Goal: Task Accomplishment & Management: Manage account settings

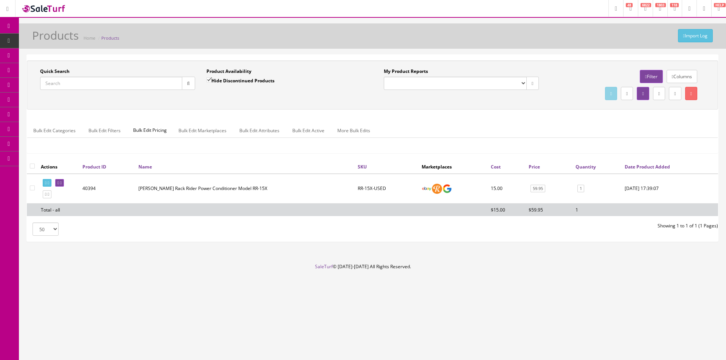
click at [99, 85] on input "Quick Search" at bounding box center [111, 83] width 142 height 13
type input "#41"
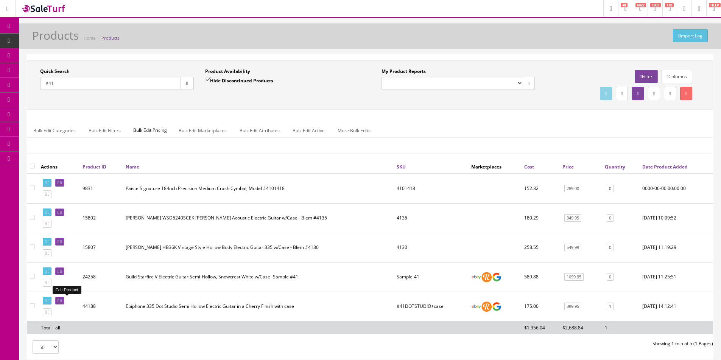
click at [64, 297] on link at bounding box center [59, 301] width 9 height 8
click at [340, 344] on div "50 50 100 250 500" at bounding box center [195, 347] width 349 height 13
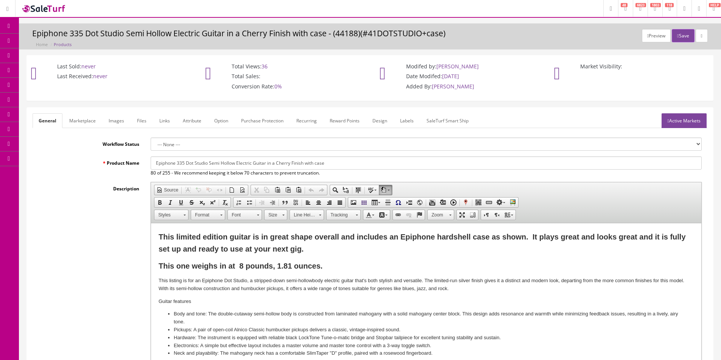
click at [325, 265] on p "This one weighs in at 8 pounds, 1.81 ounces." at bounding box center [425, 266] width 535 height 12
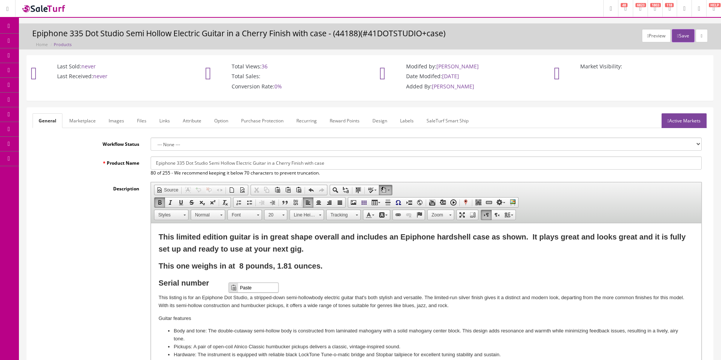
click at [252, 290] on span "Paste" at bounding box center [258, 287] width 40 height 9
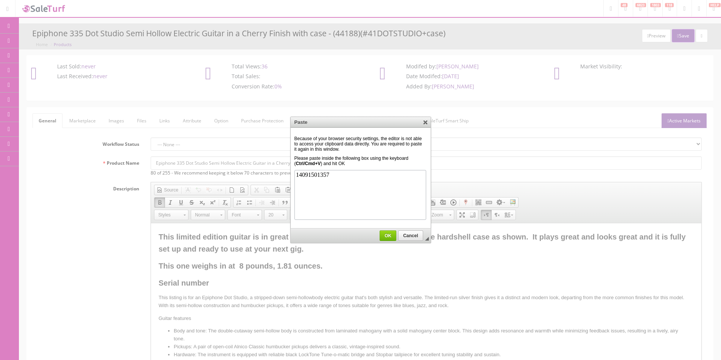
click at [387, 238] on span "OK" at bounding box center [388, 235] width 16 height 5
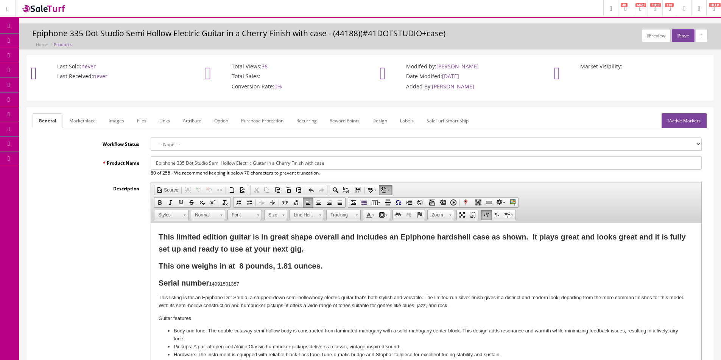
click at [235, 278] on p "Serial number 14091501357 ​" at bounding box center [425, 283] width 535 height 12
click at [235, 278] on p "Serial number 14091501357" at bounding box center [425, 283] width 535 height 12
click at [234, 280] on p "Serial number 14091501357" at bounding box center [425, 283] width 535 height 12
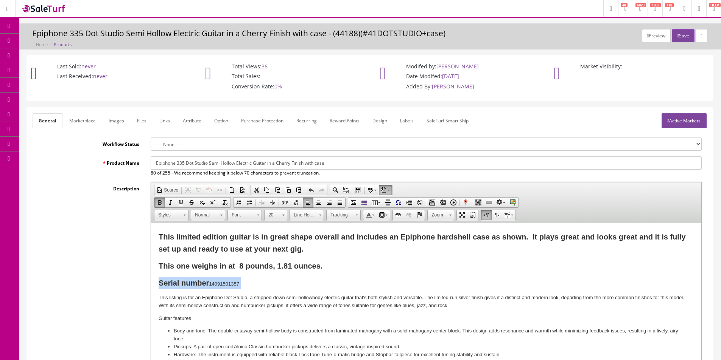
click at [247, 283] on p "Serial number 14091501357" at bounding box center [425, 283] width 535 height 12
drag, startPoint x: 248, startPoint y: 283, endPoint x: 209, endPoint y: 283, distance: 39.3
click at [209, 283] on p "Serial number 14091501357" at bounding box center [425, 283] width 535 height 12
click at [255, 284] on p "Serial number" at bounding box center [425, 283] width 535 height 12
click at [96, 121] on link "Marketplace" at bounding box center [82, 120] width 39 height 15
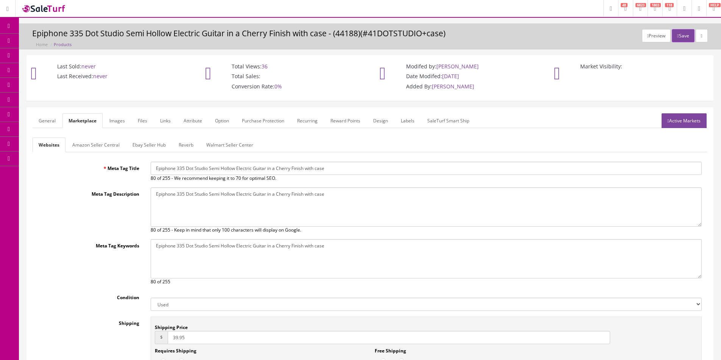
click at [172, 147] on link "Reverb" at bounding box center [185, 145] width 27 height 15
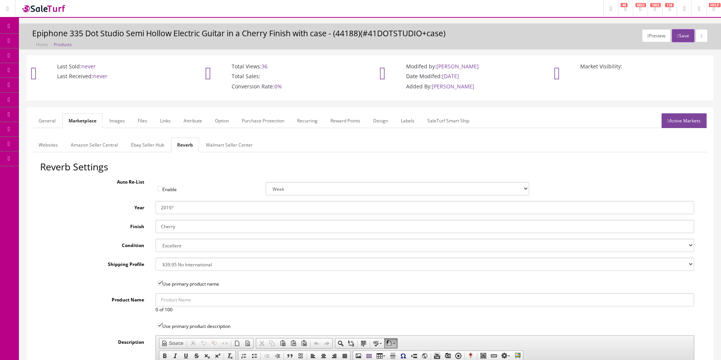
click at [182, 207] on input "2019?" at bounding box center [424, 207] width 538 height 13
type input "2014"
click at [685, 34] on button "Save" at bounding box center [682, 35] width 22 height 13
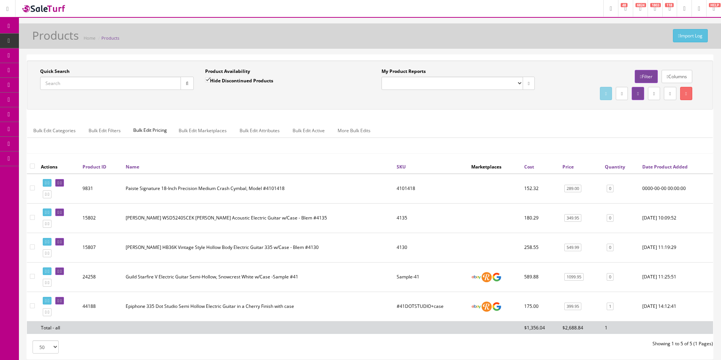
click at [2, 25] on link "Dashboard" at bounding box center [9, 26] width 19 height 15
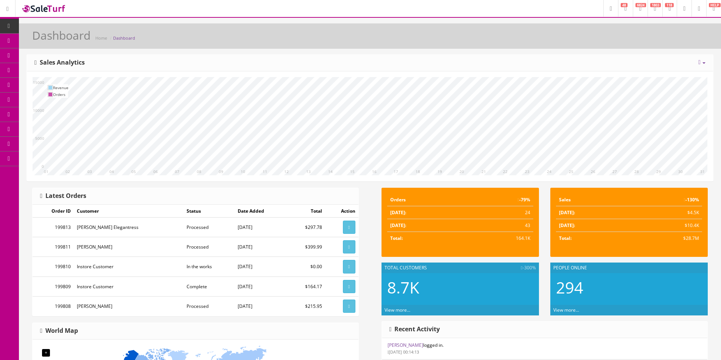
click at [54, 45] on link "Products" at bounding box center [58, 41] width 79 height 15
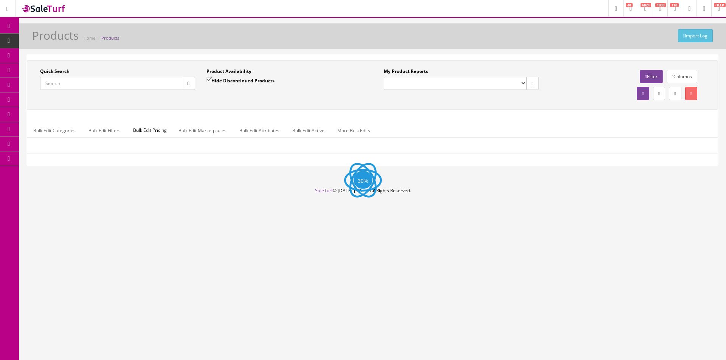
click at [137, 85] on input "Quick Search" at bounding box center [111, 83] width 142 height 13
paste input "ASR-3"
type input "ASR-3"
click at [187, 84] on icon "button" at bounding box center [188, 83] width 3 height 5
click at [213, 112] on div "Quick Search ASR-3 Date From Product Availability Hide Discontinued Products Da…" at bounding box center [372, 110] width 691 height 99
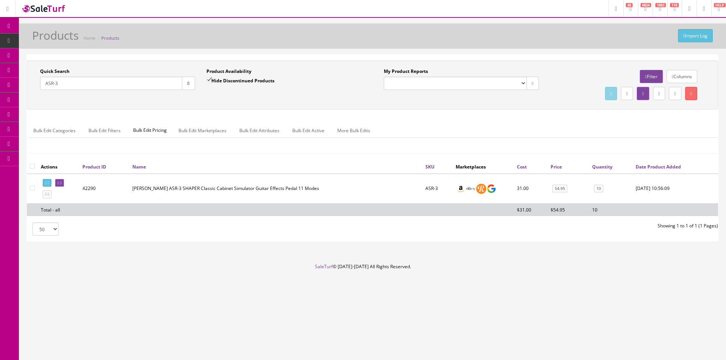
click at [74, 183] on td at bounding box center [59, 189] width 42 height 30
click at [64, 183] on link at bounding box center [59, 183] width 9 height 8
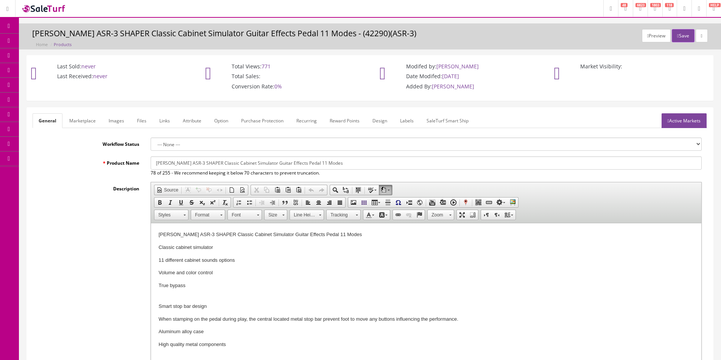
scroll to position [76, 0]
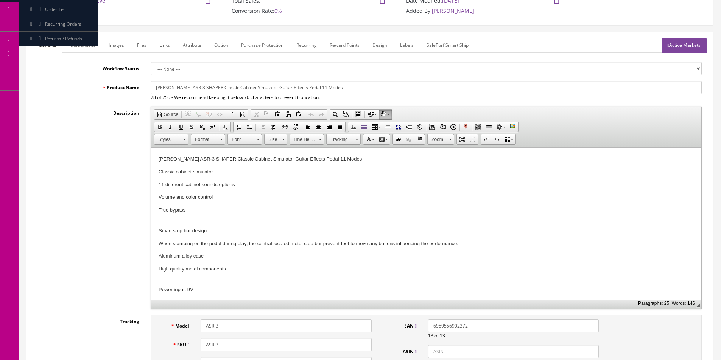
click at [186, 195] on p "Volume and color control" at bounding box center [425, 198] width 535 height 8
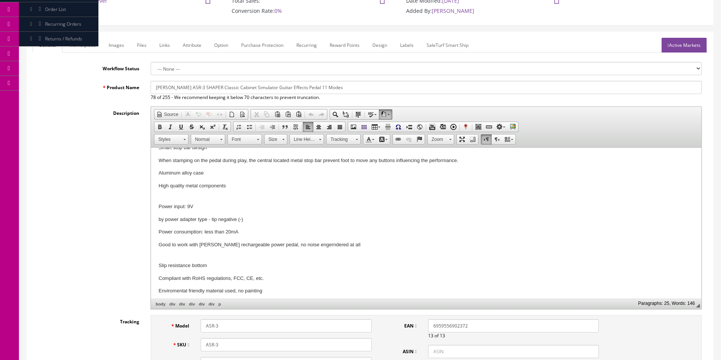
scroll to position [185, 0]
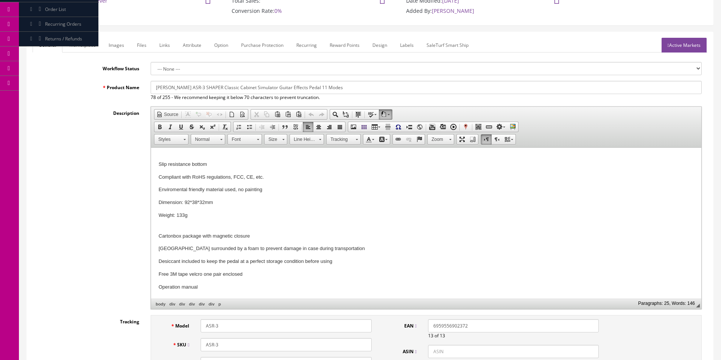
click at [191, 273] on p "Free 3M tape velcro one pair enclosed" at bounding box center [425, 275] width 535 height 8
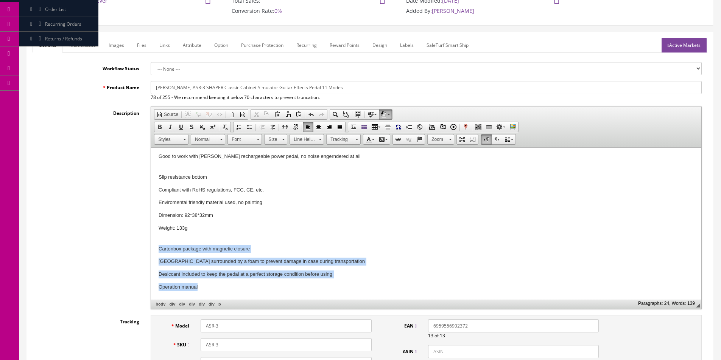
drag, startPoint x: 158, startPoint y: 247, endPoint x: 351, endPoint y: 284, distance: 196.1
click at [351, 284] on div "Tom'sline ASR-3 SHAPER Classic Cabinet Simulator Guitar Effects Pedal 11 Modes …" at bounding box center [425, 138] width 535 height 308
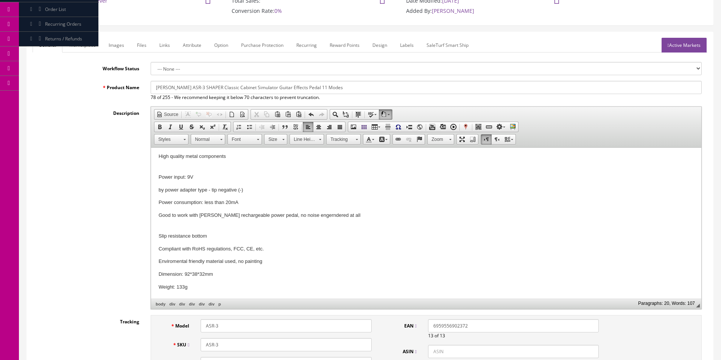
scroll to position [113, 0]
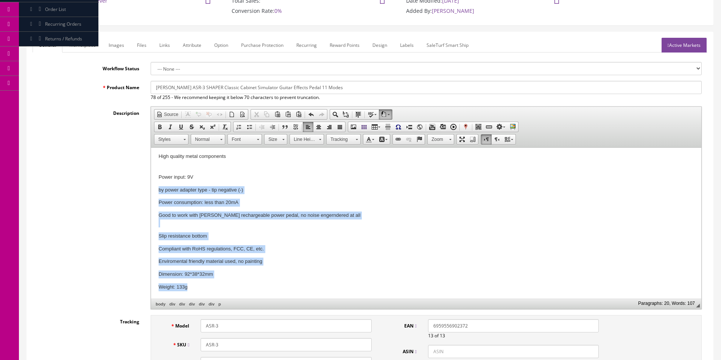
drag, startPoint x: 201, startPoint y: 289, endPoint x: 105, endPoint y: 187, distance: 139.9
click at [151, 187] on html "Tom'sline ASR-3 SHAPER Classic Cabinet Simulator Guitar Effects Pedal 11 Modes …" at bounding box center [426, 167] width 550 height 264
click at [176, 222] on p "Good to work with Tom'sline rechargeable power pedal, no noise engerndered at a…" at bounding box center [425, 220] width 535 height 16
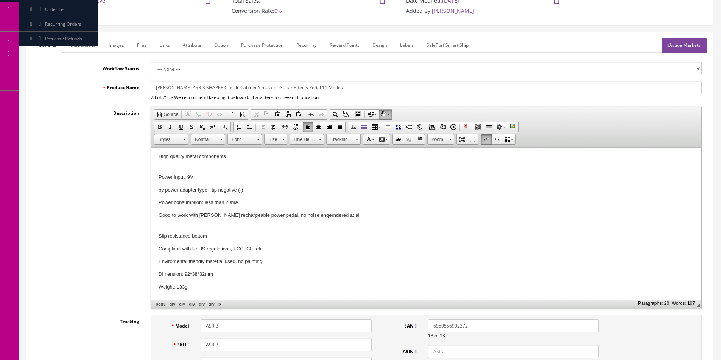
scroll to position [105, 0]
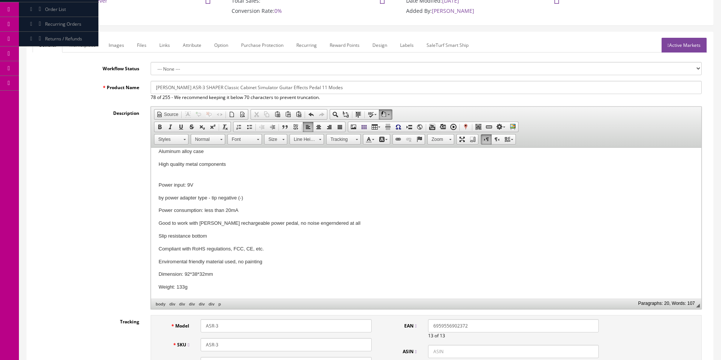
click at [162, 170] on p "High quality metal components" at bounding box center [425, 169] width 535 height 16
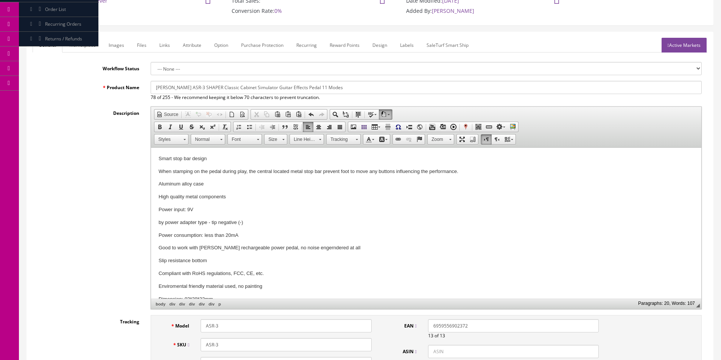
scroll to position [59, 0]
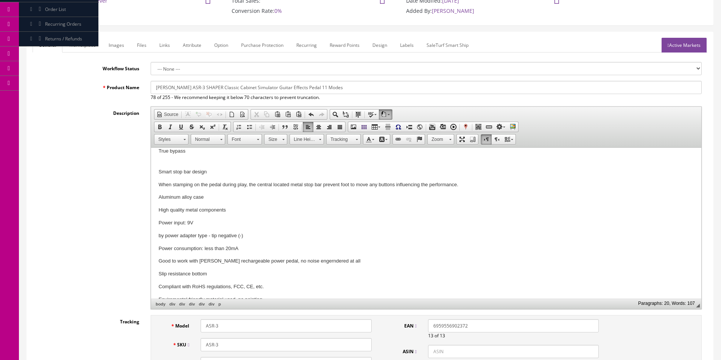
click at [160, 157] on p "True bypass" at bounding box center [425, 156] width 535 height 16
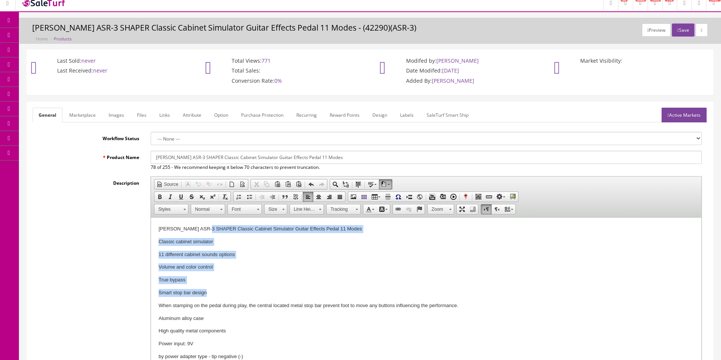
scroll to position [0, 0]
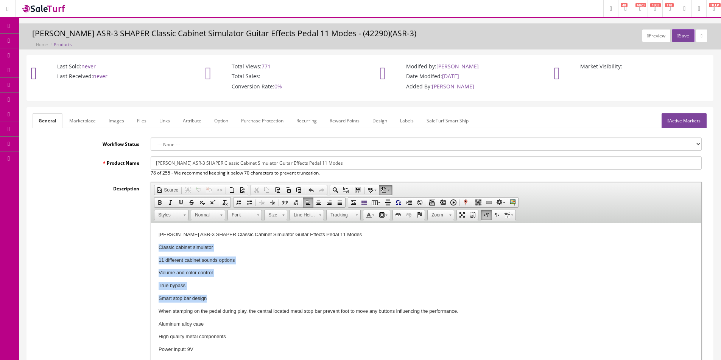
drag, startPoint x: 216, startPoint y: 297, endPoint x: 146, endPoint y: 247, distance: 85.3
click at [151, 247] on html "Tom'sline ASR-3 SHAPER Classic Cabinet Simulator Guitar Effects Pedal 11 Modes …" at bounding box center [426, 344] width 550 height 240
click at [155, 245] on html "Tom'sline ASR-3 SHAPER Classic Cabinet Simulator Guitar Effects Pedal 11 Modes …" at bounding box center [426, 344] width 550 height 240
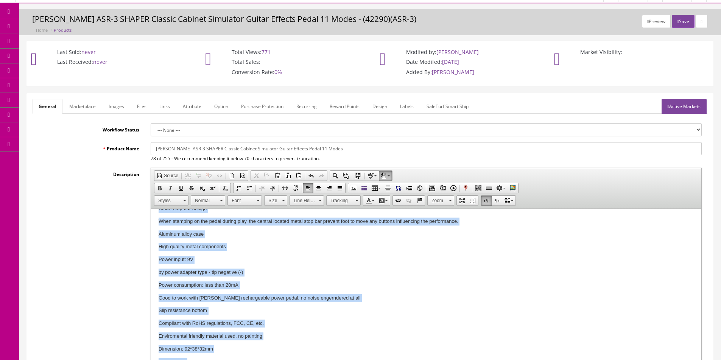
scroll to position [89, 0]
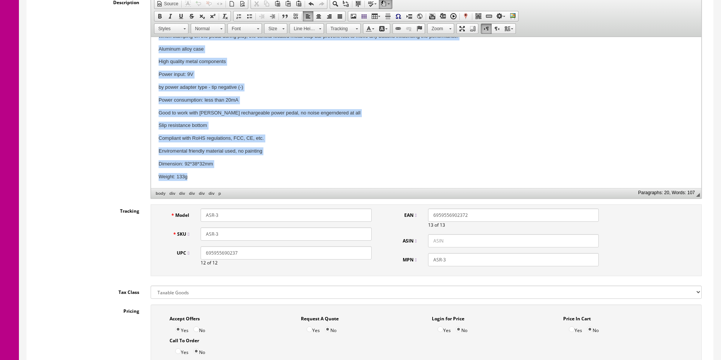
drag, startPoint x: 157, startPoint y: 59, endPoint x: 320, endPoint y: 252, distance: 252.9
click at [320, 188] on html "Tom'sline ASR-3 SHAPER Classic Cabinet Simulator Guitar Effects Pedal 11 Modes …" at bounding box center [426, 68] width 550 height 240
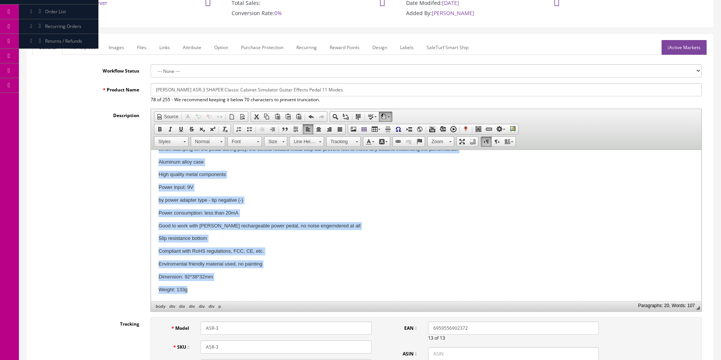
scroll to position [73, 0]
click at [252, 128] on span at bounding box center [249, 130] width 6 height 6
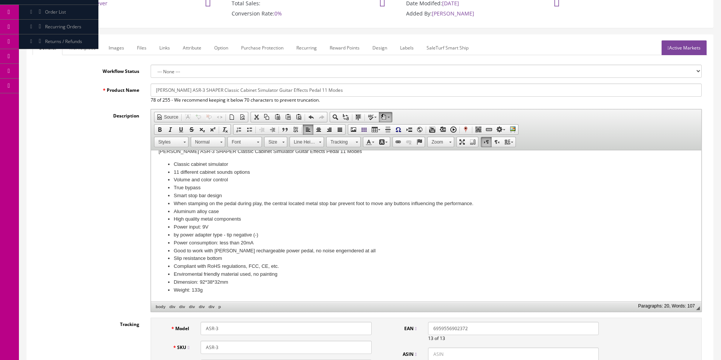
scroll to position [10, 0]
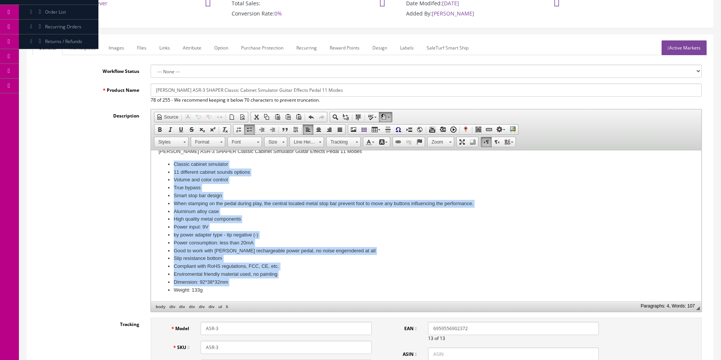
click at [252, 216] on li "High quality metal components" at bounding box center [426, 220] width 505 height 8
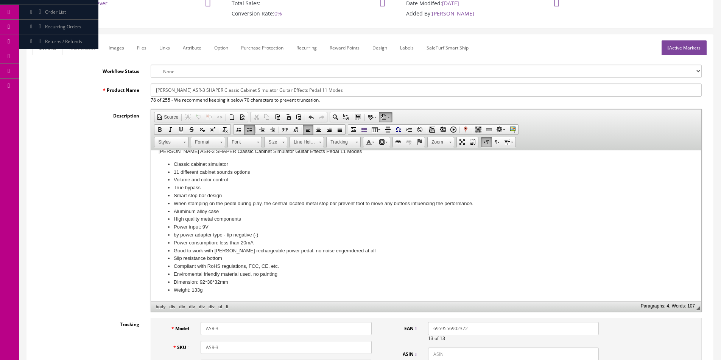
click at [312, 224] on li "Power input: 9V" at bounding box center [426, 228] width 505 height 8
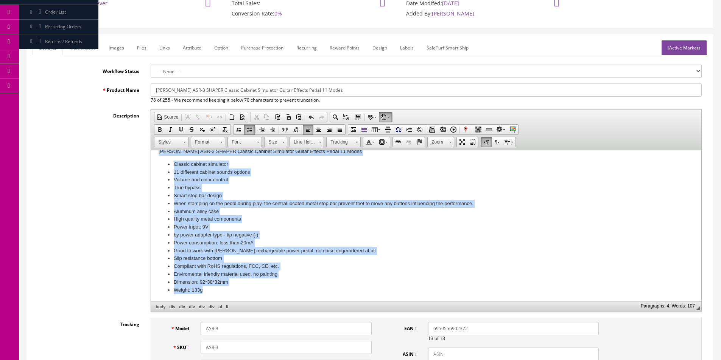
copy div "Tom'sline ASR-3 SHAPER Classic Cabinet Simulator Guitar Effects Pedal 11 Modes …"
click at [263, 159] on div "Tom'sline ASR-3 SHAPER Classic Cabinet Simulator Guitar Effects Pedal 11 Modes …" at bounding box center [425, 221] width 535 height 146
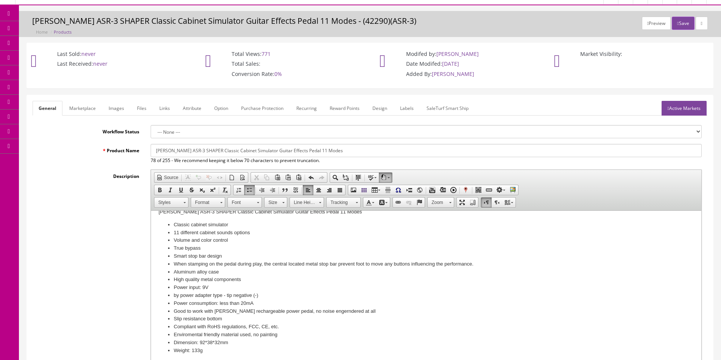
scroll to position [0, 0]
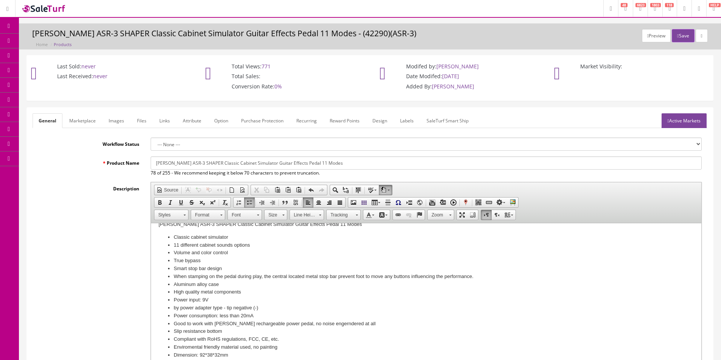
click at [32, 45] on link "Products" at bounding box center [58, 41] width 79 height 15
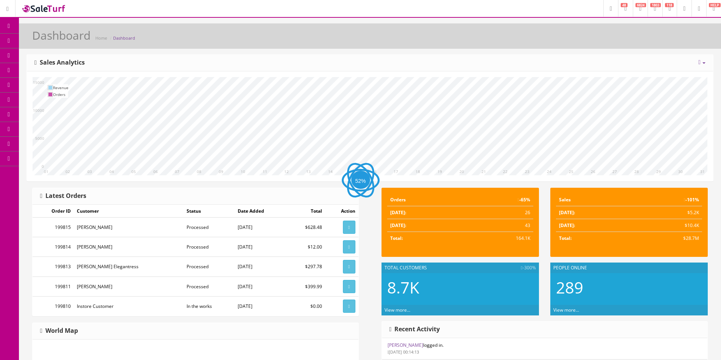
click at [42, 39] on icon at bounding box center [40, 40] width 8 height 6
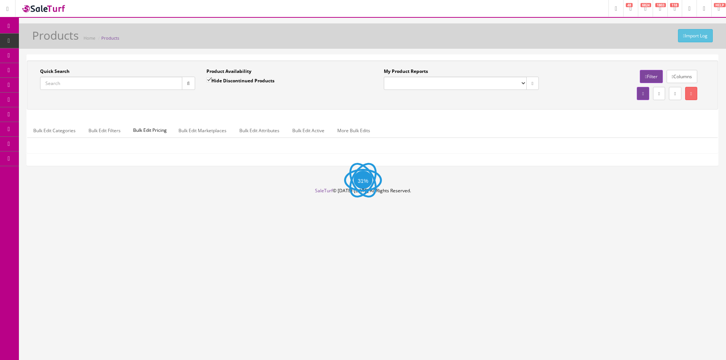
click at [163, 81] on input "Quick Search" at bounding box center [111, 83] width 142 height 13
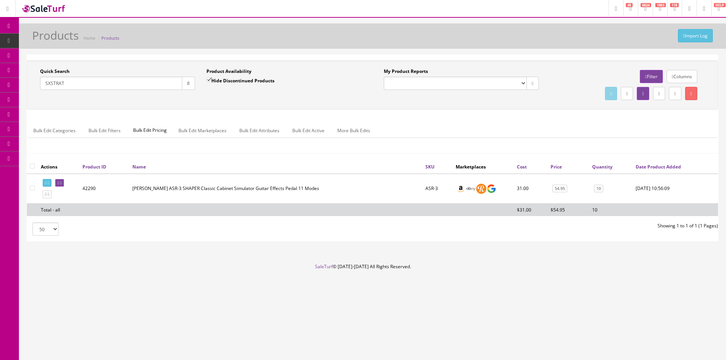
type input "SXSTRAT"
click at [223, 83] on label "Hide Discontinued Products" at bounding box center [241, 81] width 68 height 8
click at [211, 82] on input "Hide Discontinued Products" at bounding box center [209, 80] width 5 height 5
checkbox input "false"
click at [193, 86] on button "button" at bounding box center [188, 83] width 13 height 13
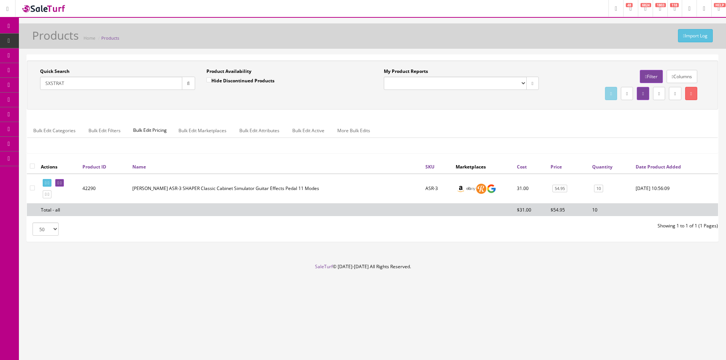
click at [242, 115] on div "Quick Search SXSTRAT Date From Product Availability Hide Discontinued Products …" at bounding box center [372, 110] width 691 height 99
click at [170, 53] on div "Import Log Products Home Products Quick Search SXSTRAT Date From Product Availa…" at bounding box center [372, 143] width 707 height 240
click at [127, 86] on input "SXSTRAT" at bounding box center [111, 83] width 142 height 13
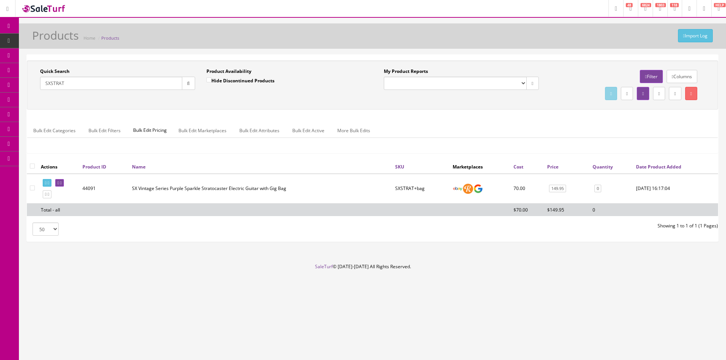
click at [118, 55] on div "Quick Search SXSTRAT Date From Product Availability Hide Discontinued Products …" at bounding box center [372, 148] width 691 height 187
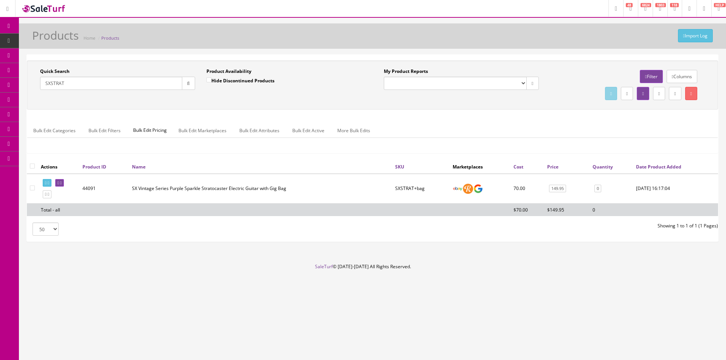
click at [118, 55] on div "Quick Search SXSTRAT Date From Product Availability Hide Discontinued Products …" at bounding box center [372, 148] width 691 height 187
drag, startPoint x: 118, startPoint y: 55, endPoint x: 151, endPoint y: 132, distance: 83.0
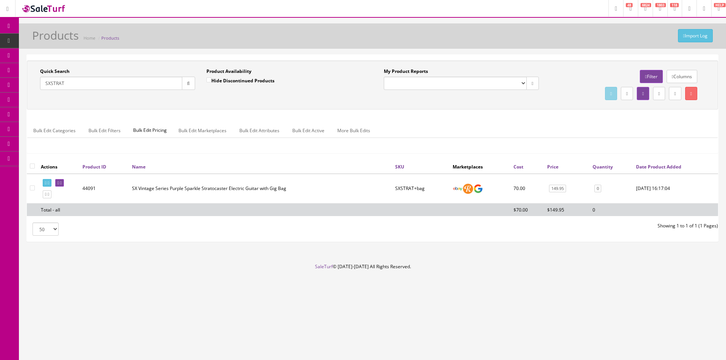
click at [118, 55] on div "Quick Search SXSTRAT Date From Product Availability Hide Discontinued Products …" at bounding box center [372, 148] width 691 height 187
click at [357, 50] on div "Import Log Products Home Products Quick Search SXSTRAT Date From Product Availa…" at bounding box center [372, 143] width 707 height 240
click at [454, 107] on div "Quick Search SXSTRAT Date From Product Availability Hide Discontinued Products …" at bounding box center [372, 85] width 691 height 49
click at [373, 334] on div "Research Trends Trending on Ebay Google Trends Amazon Insights (Login Before Cl…" at bounding box center [363, 180] width 726 height 360
click at [92, 90] on div "SXSTRAT" at bounding box center [117, 83] width 155 height 13
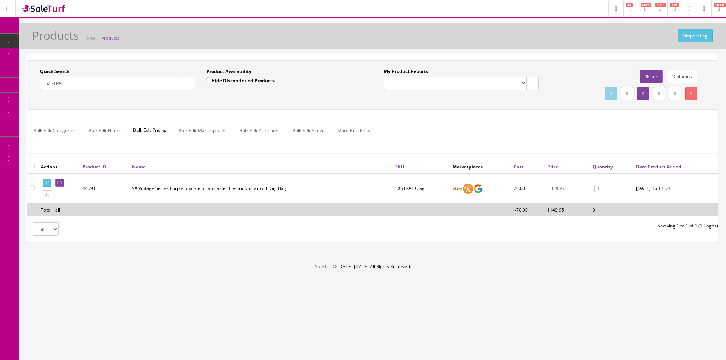
click at [92, 82] on input "SXSTRAT" at bounding box center [111, 83] width 142 height 13
paste input "PMMX22097960"
click at [51, 84] on input "PMMX22097960" at bounding box center [111, 83] width 142 height 13
type input "MX22097960"
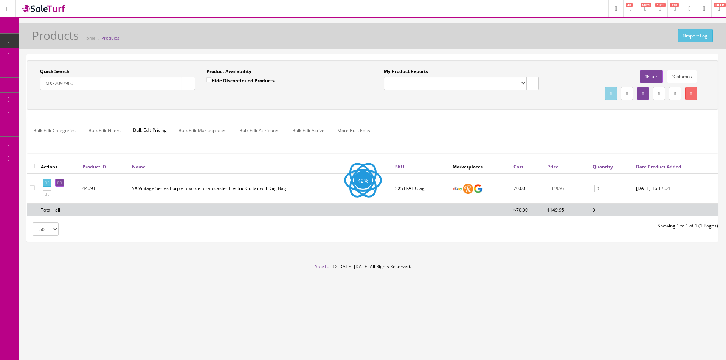
click at [210, 95] on div "Product Availability Hide Discontinued Products Date To" at bounding box center [284, 82] width 166 height 28
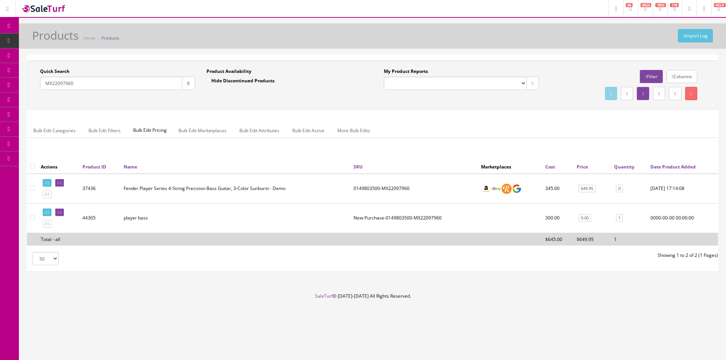
click at [148, 70] on div "Quick Search MX22097960" at bounding box center [117, 79] width 155 height 22
click at [379, 185] on td "0149803500-MX22097960" at bounding box center [414, 189] width 127 height 30
copy td "0149803500-MX22097960"
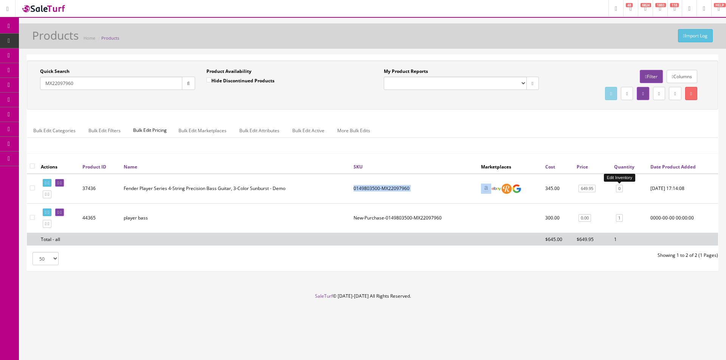
click at [620, 188] on link "0" at bounding box center [619, 189] width 7 height 8
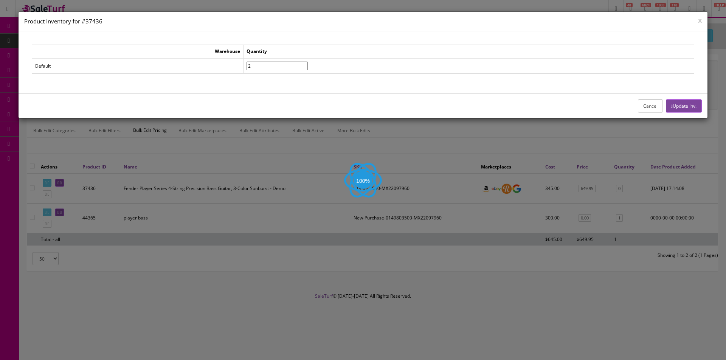
click at [308, 69] on input"] "2" at bounding box center [277, 66] width 61 height 9
type input"] "1"
click at [308, 68] on input"] "1" at bounding box center [277, 66] width 61 height 9
click at [693, 105] on button "Update Inv." at bounding box center [684, 105] width 36 height 13
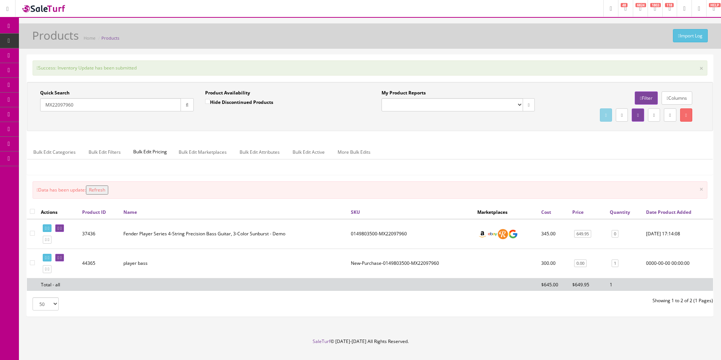
click at [29, 264] on td at bounding box center [32, 264] width 11 height 30
click at [32, 263] on input"] "checkbox" at bounding box center [32, 263] width 5 height 5
checkbox input"] "true"
click at [685, 117] on icon at bounding box center [686, 115] width 2 height 5
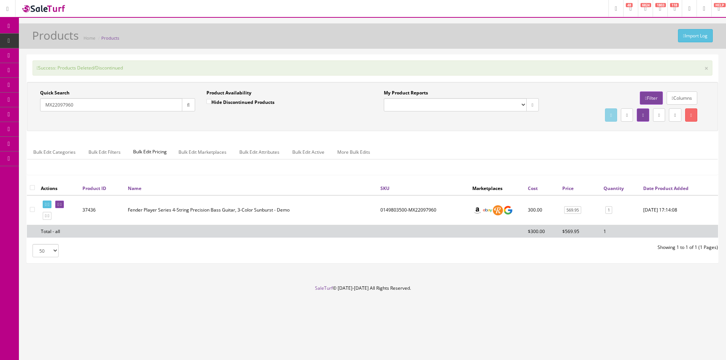
click at [187, 106] on icon "button" at bounding box center [188, 105] width 3 height 5
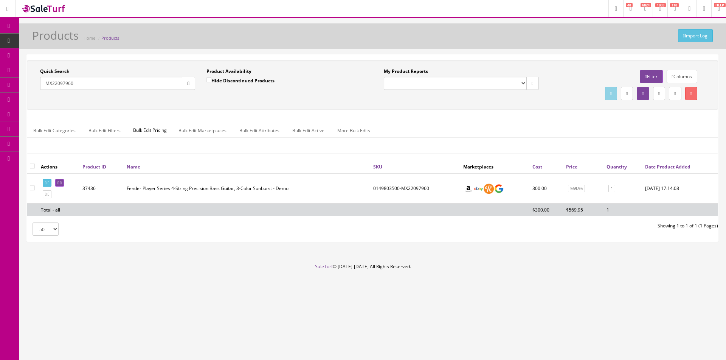
click at [47, 179] on link at bounding box center [47, 183] width 9 height 8
click at [62, 184] on icon at bounding box center [61, 183] width 2 height 4
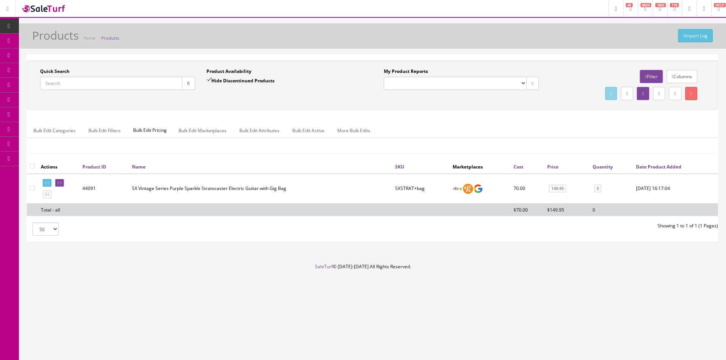
click at [319, 95] on div "Product Availability Hide Discontinued Products Date To" at bounding box center [284, 82] width 166 height 28
click at [246, 105] on div "Quick Search Date From Product Availability Hide Discontinued Products Date To …" at bounding box center [372, 85] width 691 height 49
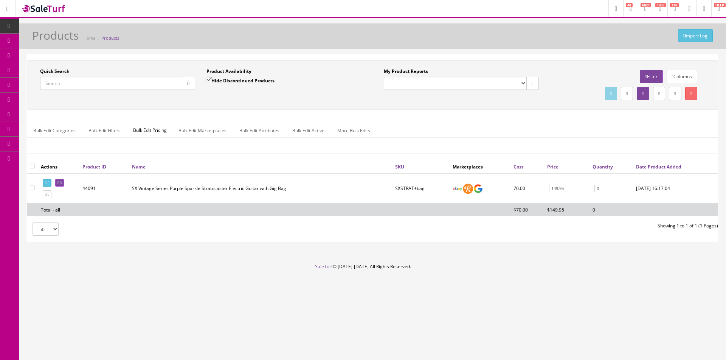
click at [246, 105] on div "Quick Search Date From Product Availability Hide Discontinued Products Date To …" at bounding box center [372, 85] width 691 height 49
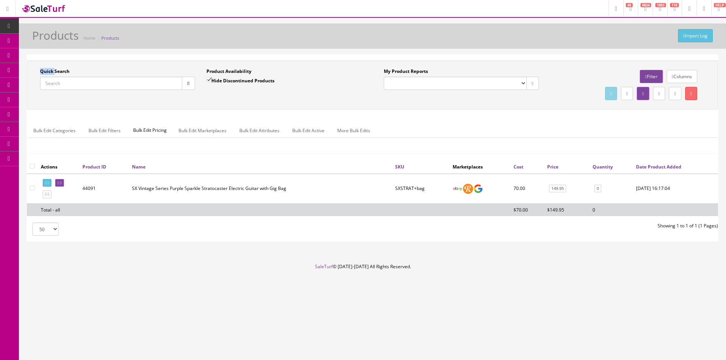
click at [246, 105] on div "Quick Search Date From Product Availability Hide Discontinued Products Date To …" at bounding box center [372, 85] width 691 height 49
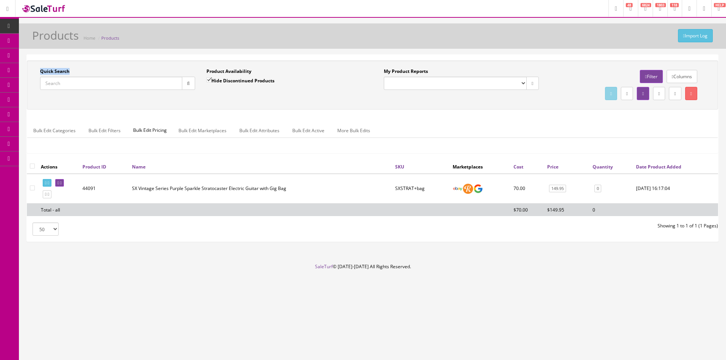
click at [246, 105] on div "Quick Search Date From Product Availability Hide Discontinued Products Date To …" at bounding box center [372, 85] width 691 height 49
click at [94, 78] on input "Quick Search" at bounding box center [111, 83] width 142 height 13
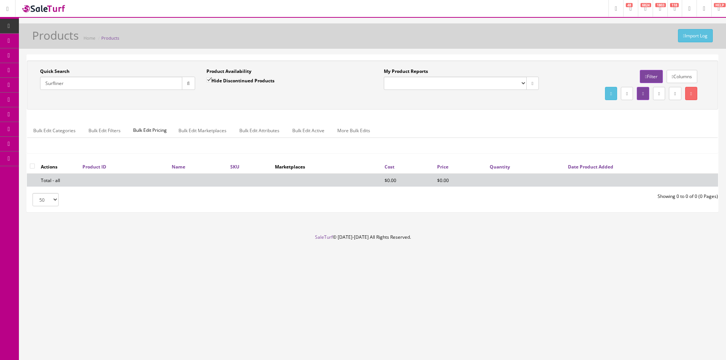
type input "Surfliner"
click at [243, 76] on div "Product Availability Hide Discontinued Products" at bounding box center [284, 79] width 155 height 22
click at [247, 80] on label "Hide Discontinued Products" at bounding box center [241, 81] width 68 height 8
click at [211, 80] on input "Hide Discontinued Products" at bounding box center [209, 80] width 5 height 5
checkbox input "false"
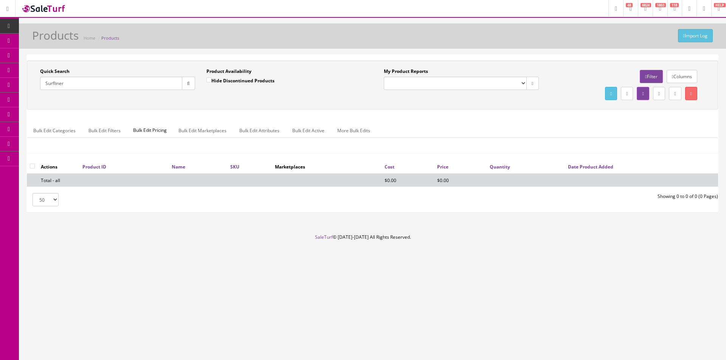
click at [259, 100] on div "Quick Search Surfliner Date From Product Availability Hide Discontinued Product…" at bounding box center [373, 85] width 688 height 34
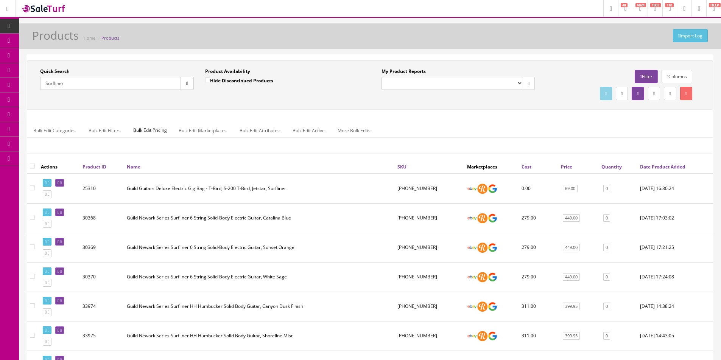
click at [311, 100] on div "Quick Search Surfliner Date From Product Availability Hide Discontinued Product…" at bounding box center [370, 85] width 682 height 34
click at [279, 62] on div "Quick Search Surfliner Date From Product Availability Hide Discontinued Product…" at bounding box center [370, 85] width 686 height 49
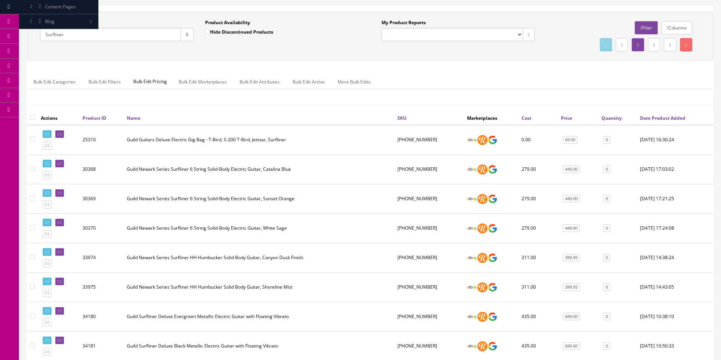
scroll to position [113, 0]
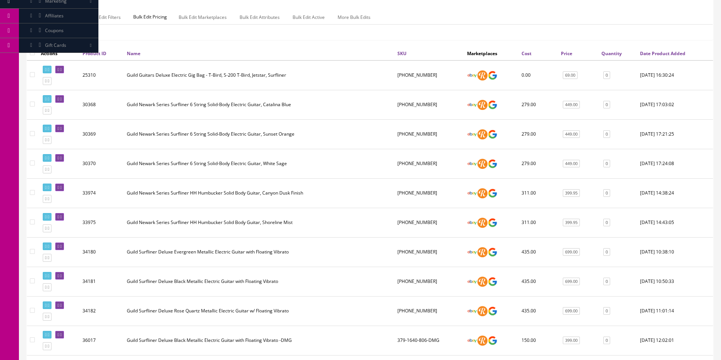
click at [287, 190] on td "Guild Newark Series Surfliner HH Humbucker Solid Body Guitar, Canyon Dusk Finish" at bounding box center [259, 194] width 270 height 30
click at [289, 199] on td "Guild Newark Series Surfliner HH Humbucker Solid Body Guitar, Canyon Dusk Finish" at bounding box center [259, 194] width 270 height 30
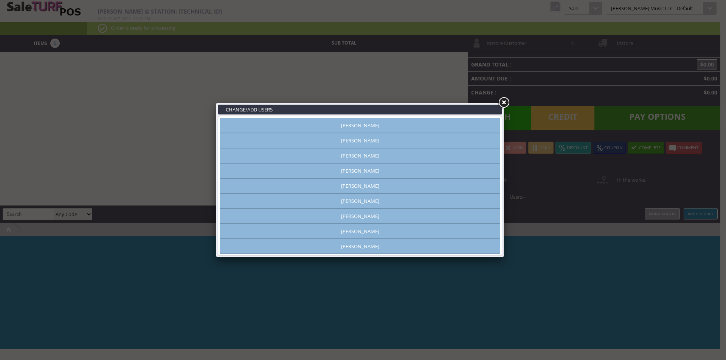
type input "[PERSON_NAME]"
click at [502, 97] on link at bounding box center [504, 103] width 14 height 14
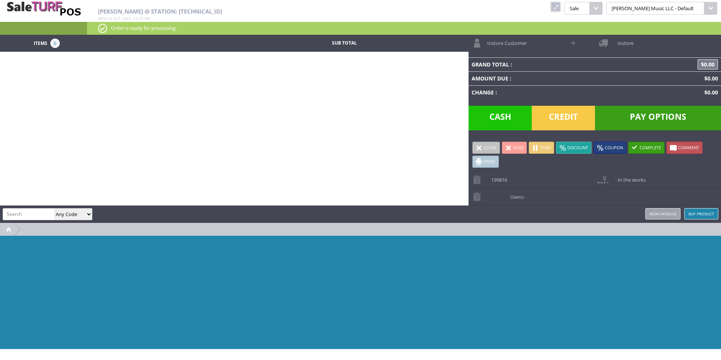
click at [507, 182] on span "199816" at bounding box center [497, 178] width 20 height 12
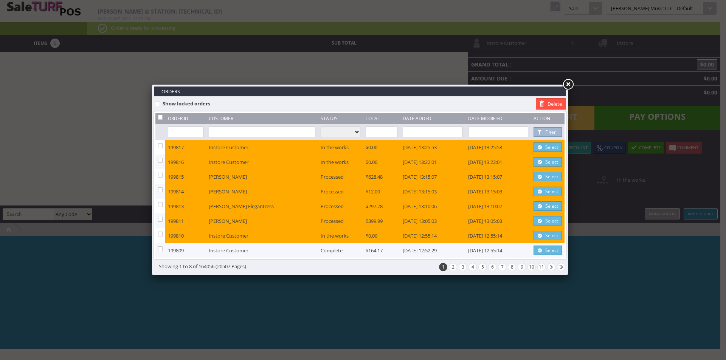
click at [570, 82] on link at bounding box center [568, 85] width 14 height 14
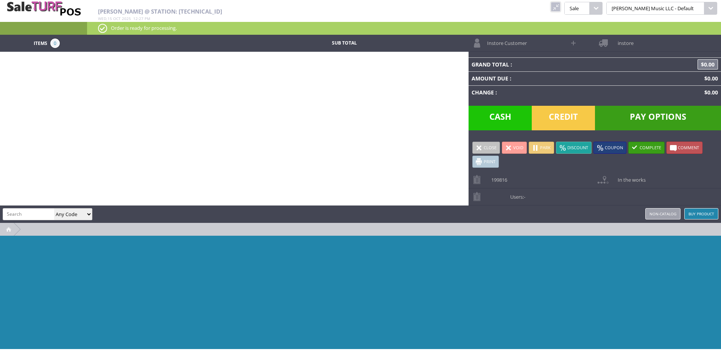
click at [560, 6] on link at bounding box center [555, 7] width 10 height 10
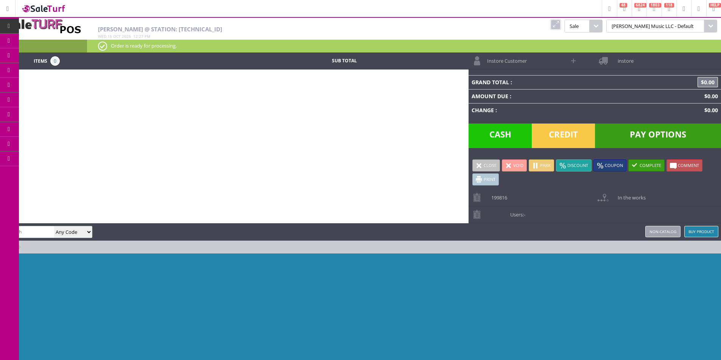
click at [29, 83] on link "Order List" at bounding box center [58, 85] width 79 height 15
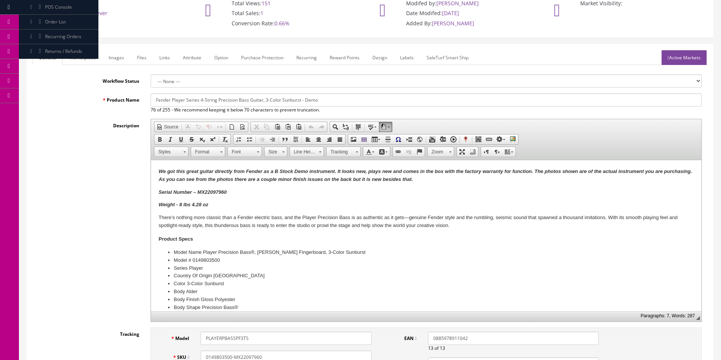
scroll to position [113, 0]
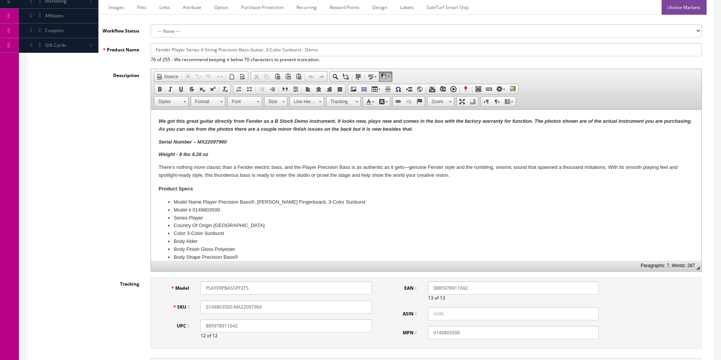
click at [309, 122] on strong "We got this great guitar directly from Fender as a B Stock Demo instrument. It …" at bounding box center [424, 125] width 533 height 14
click at [270, 122] on strong "We got this great guitar directly from Fender as a B Stock Demo instrument. It …" at bounding box center [424, 125] width 533 height 14
click at [356, 118] on strong "We got this great guitar directly from Fender as a B Stock Demo instrument. It …" at bounding box center [424, 125] width 533 height 14
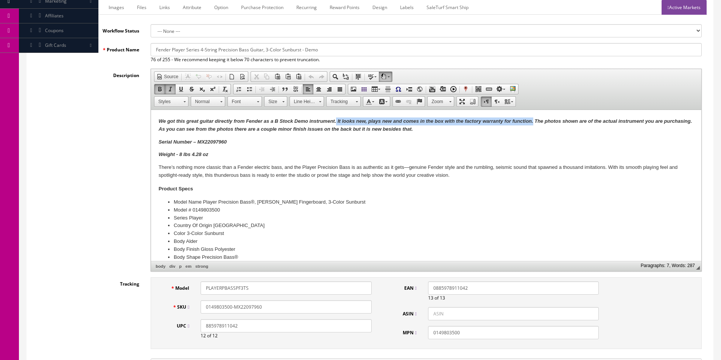
drag, startPoint x: 336, startPoint y: 120, endPoint x: 532, endPoint y: 120, distance: 195.9
click at [532, 120] on strong "We got this great guitar directly from Fender as a B Stock Demo instrument. It …" at bounding box center [424, 125] width 533 height 14
click at [336, 120] on strong "We got this great guitar directly from Fender as a B Stock Demo instrument.It l…" at bounding box center [420, 125] width 525 height 14
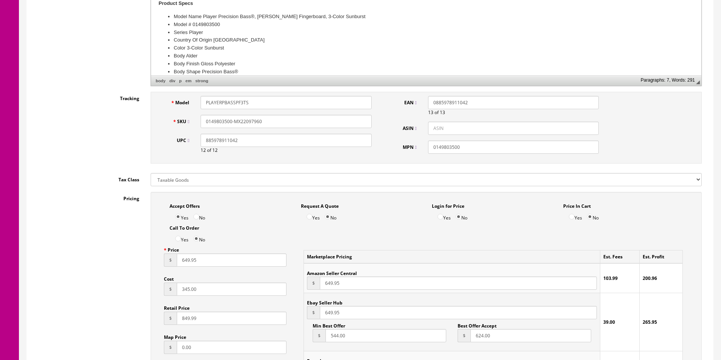
scroll to position [378, 0]
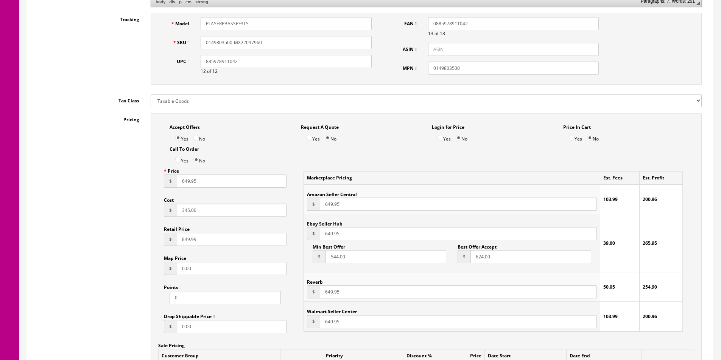
click at [188, 208] on input "345.00" at bounding box center [232, 210] width 110 height 13
type input "300"
click at [186, 183] on input "649.95" at bounding box center [232, 181] width 110 height 13
type input "599.95"
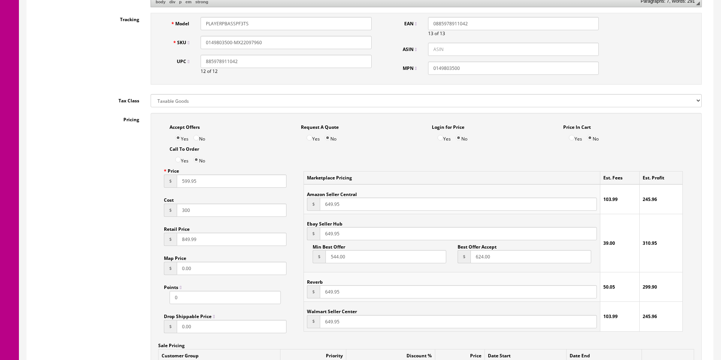
click at [333, 203] on input "649.95" at bounding box center [458, 204] width 277 height 13
paste input "59"
type input "599.95"
paste input "59"
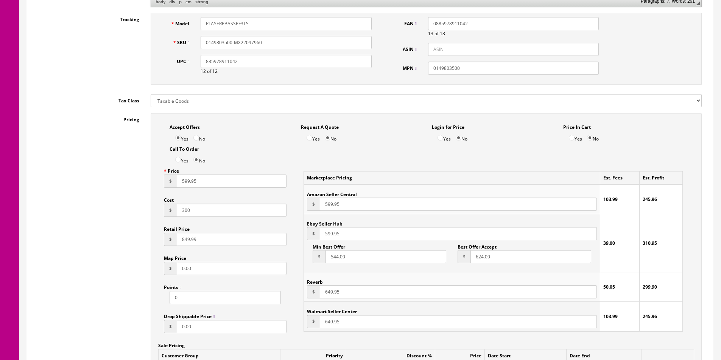
type input "599.95"
paste input "59"
type input "599.95"
paste input "59"
type input "599.95"
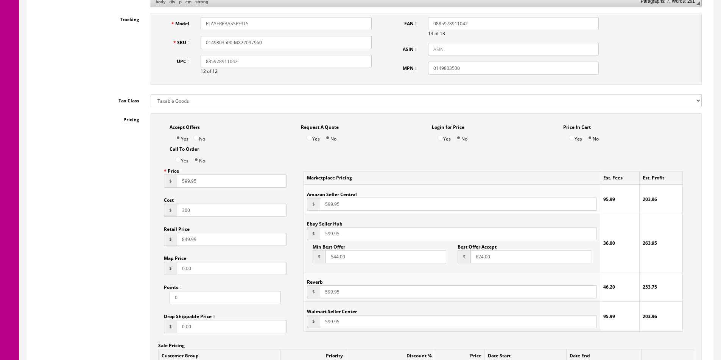
click at [188, 179] on input "599.95" at bounding box center [232, 181] width 110 height 13
type input "569.95"
click at [340, 205] on input "599.95" at bounding box center [458, 204] width 277 height 13
click at [325, 236] on input "599.95" at bounding box center [458, 233] width 277 height 13
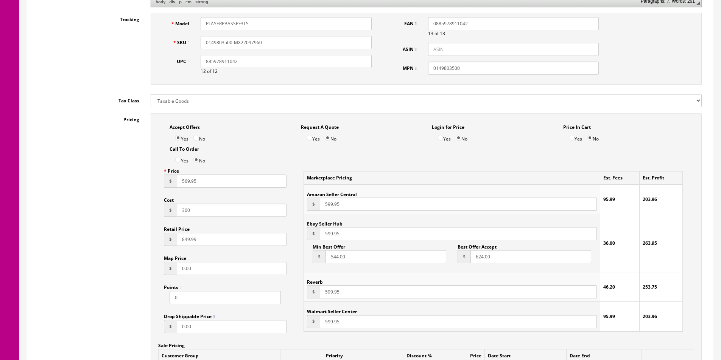
click at [325, 236] on input "599.95" at bounding box center [458, 233] width 277 height 13
paste input "6"
type input "569.95"
click at [326, 291] on input "599.95" at bounding box center [458, 292] width 277 height 13
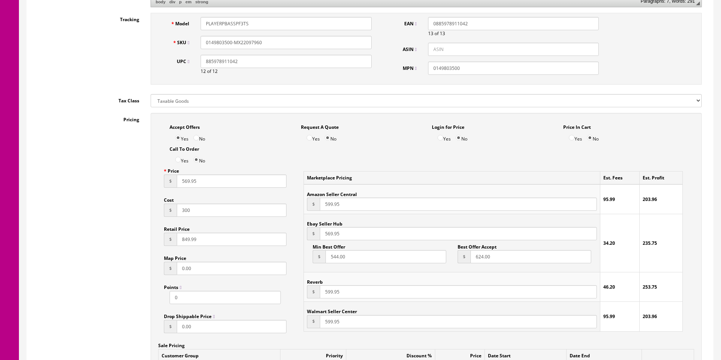
paste input "6"
type input "569.95"
click at [296, 266] on div "Marketplace Pricing Est. Fees Est. Profit Amazon Seller Central $ 599.95 95.99 …" at bounding box center [493, 252] width 402 height 174
click at [480, 256] on input "624.00" at bounding box center [530, 256] width 121 height 13
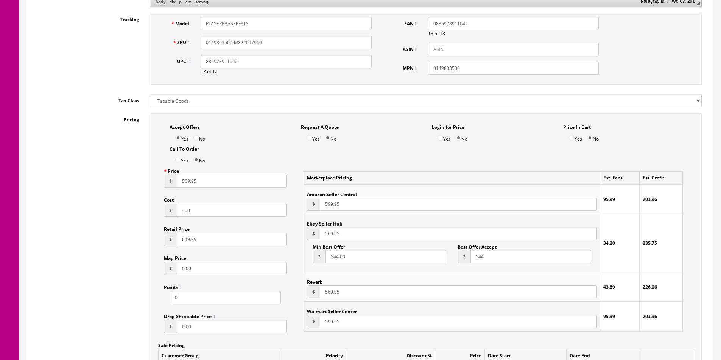
type input "544"
click at [420, 264] on td "Ebay Seller Hub $ 569.95 Min Best Offer $ 544.00 Best Offer Accept $ 544" at bounding box center [452, 243] width 296 height 58
click at [420, 263] on input "544.00" at bounding box center [385, 256] width 121 height 13
click at [420, 262] on input "544.00" at bounding box center [385, 256] width 121 height 13
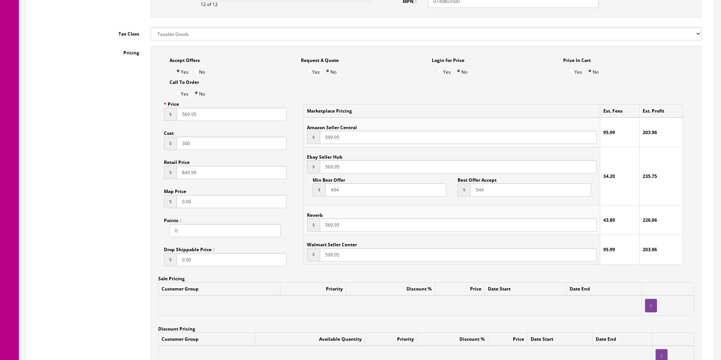
scroll to position [567, 0]
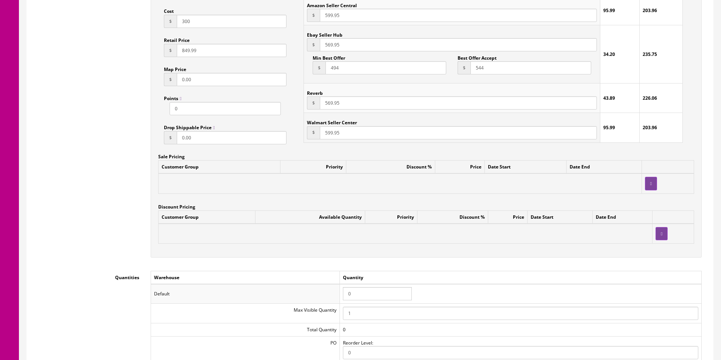
type input "494"
click at [363, 291] on input "0" at bounding box center [377, 293] width 69 height 13
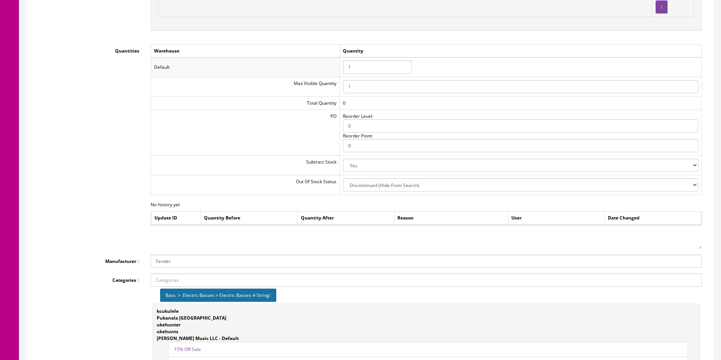
click at [353, 68] on input "1" at bounding box center [377, 67] width 69 height 13
type input "0"
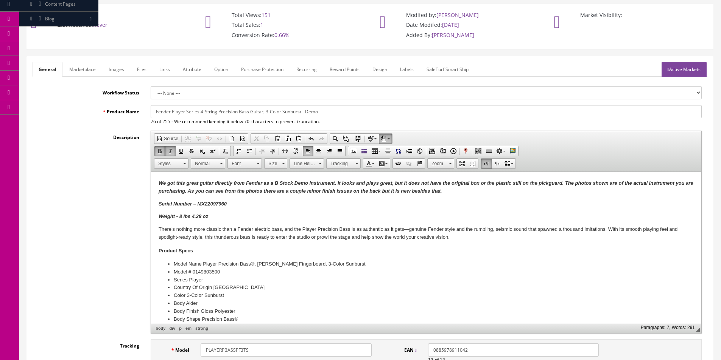
scroll to position [0, 0]
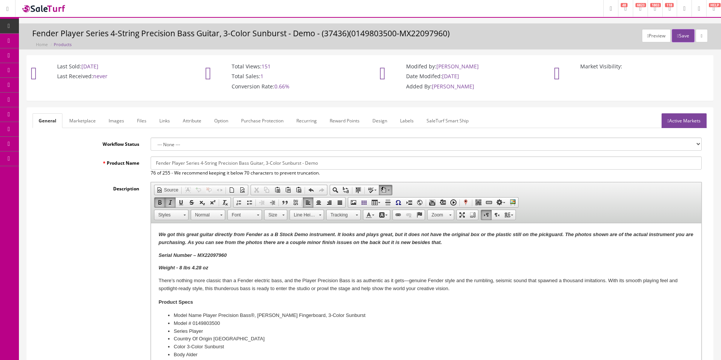
click at [216, 265] on p "Weight - 8 lbs 4.28 oz" at bounding box center [425, 268] width 535 height 8
click at [123, 125] on link "Images" at bounding box center [117, 120] width 28 height 15
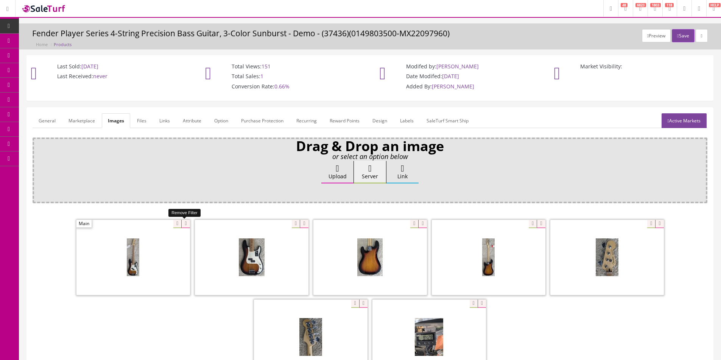
click at [186, 224] on icon at bounding box center [185, 224] width 8 height 8
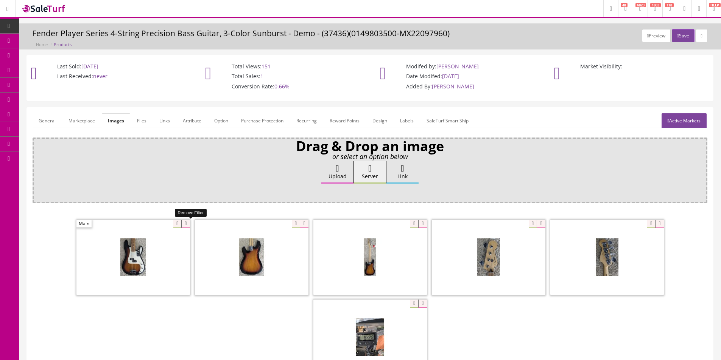
click at [186, 224] on icon at bounding box center [185, 224] width 8 height 8
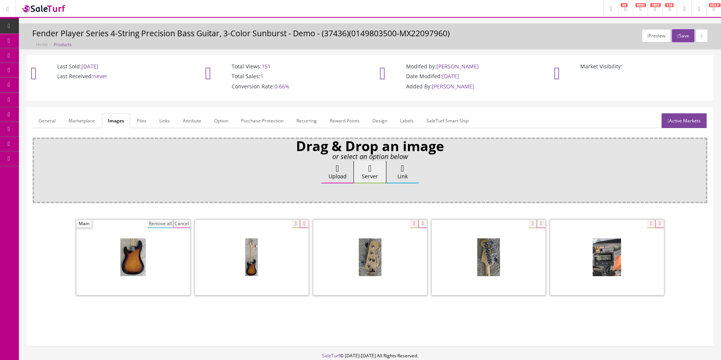
click at [146, 226] on span at bounding box center [132, 257] width 113 height 75
click at [166, 222] on button "Remove all" at bounding box center [160, 224] width 25 height 8
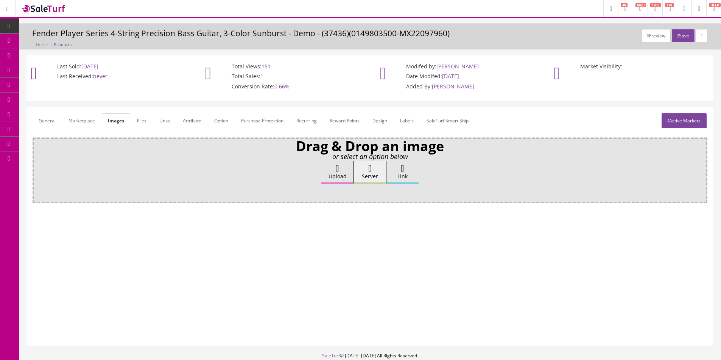
drag, startPoint x: 180, startPoint y: 199, endPoint x: 326, endPoint y: 182, distance: 146.9
click at [180, 199] on div "Drag & Drop an image or select an option below Upload Server Link Ok WM Left To…" at bounding box center [370, 171] width 674 height 66
click at [329, 180] on label "Upload" at bounding box center [337, 172] width 32 height 23
click at [38, 169] on input "Upload" at bounding box center [38, 165] width 0 height 8
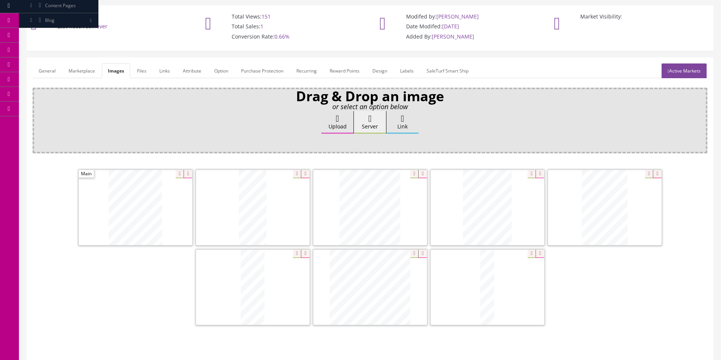
scroll to position [110, 0]
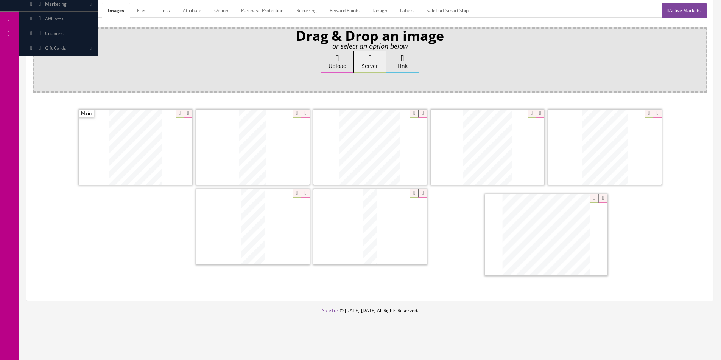
drag, startPoint x: 375, startPoint y: 228, endPoint x: 551, endPoint y: 236, distance: 175.7
drag, startPoint x: 577, startPoint y: 155, endPoint x: 231, endPoint y: 209, distance: 349.4
drag, startPoint x: 228, startPoint y: 232, endPoint x: 103, endPoint y: 161, distance: 144.0
drag, startPoint x: 447, startPoint y: 152, endPoint x: 226, endPoint y: 152, distance: 221.3
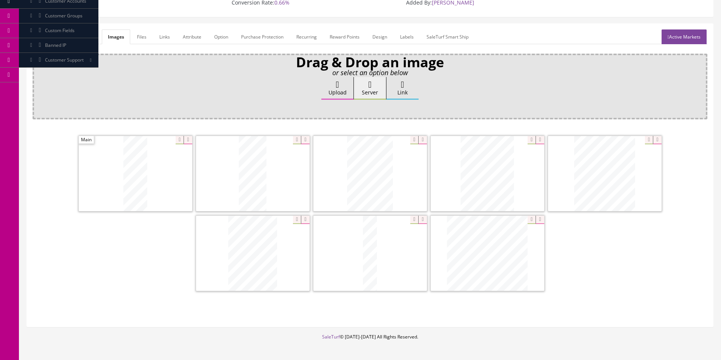
scroll to position [73, 0]
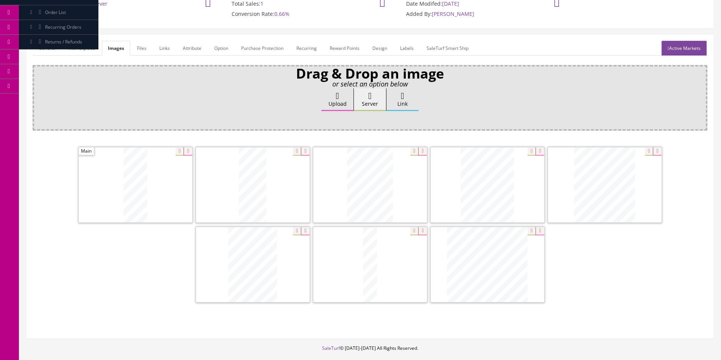
drag, startPoint x: 43, startPoint y: 47, endPoint x: 61, endPoint y: 56, distance: 18.9
click at [43, 47] on link "General" at bounding box center [47, 48] width 29 height 15
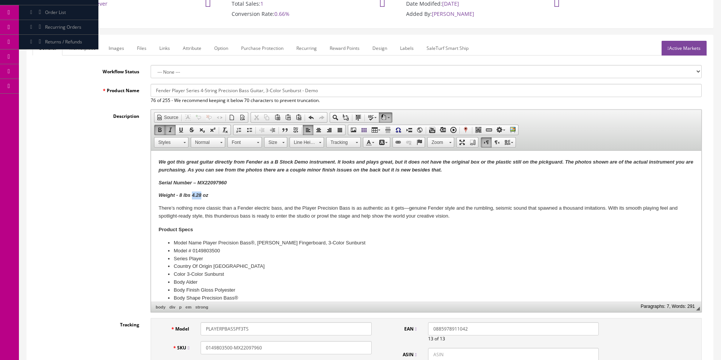
drag, startPoint x: 193, startPoint y: 194, endPoint x: 200, endPoint y: 194, distance: 7.2
click at [200, 194] on strong "Weight - 8 lbs 4.28 oz" at bounding box center [183, 196] width 50 height 6
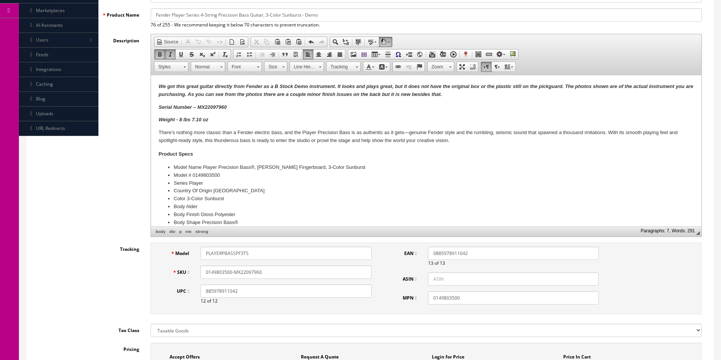
click at [115, 179] on div "Description Rich Text Editor, input-description1 Editor toolbars Document Sourc…" at bounding box center [370, 135] width 674 height 203
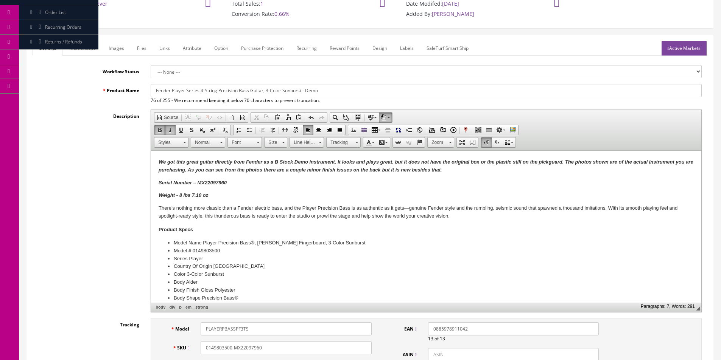
click at [357, 162] on strong "We got this great guitar directly from Fender as a B Stock Demo instrument. It …" at bounding box center [425, 166] width 534 height 14
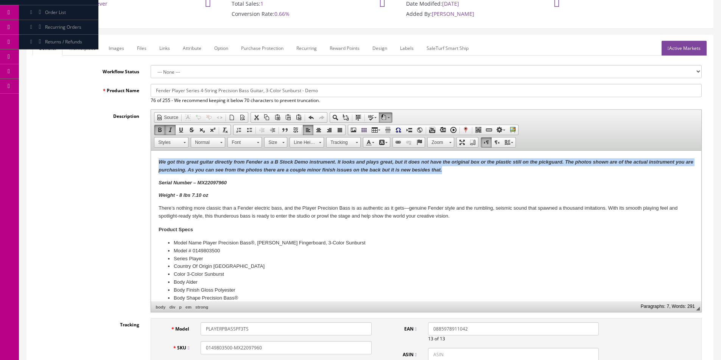
click at [357, 162] on strong "We got this great guitar directly from Fender as a B Stock Demo instrument. It …" at bounding box center [425, 166] width 534 height 14
copy strong "We got this great guitar directly from Fender as a B Stock Demo instrument. It …"
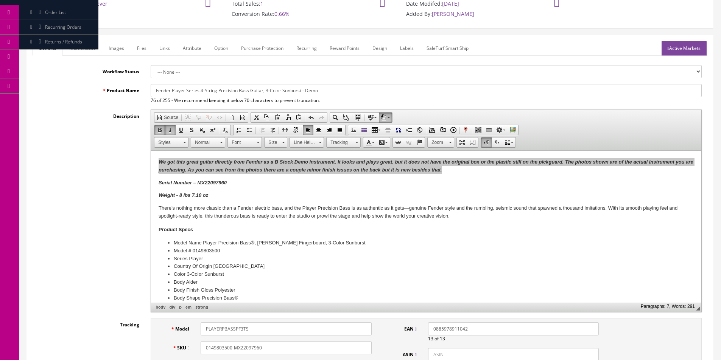
click at [94, 54] on link "Marketplace" at bounding box center [82, 48] width 39 height 15
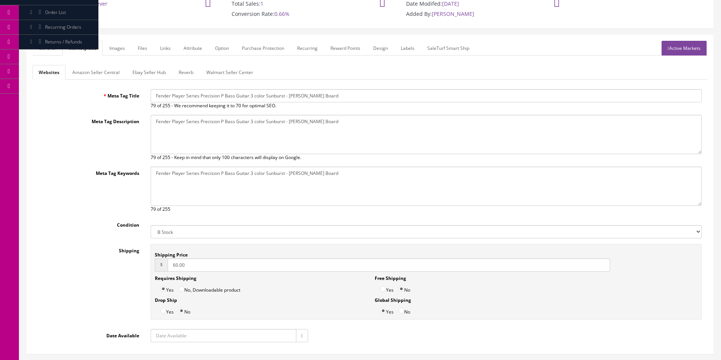
click at [37, 50] on link "General" at bounding box center [47, 48] width 29 height 15
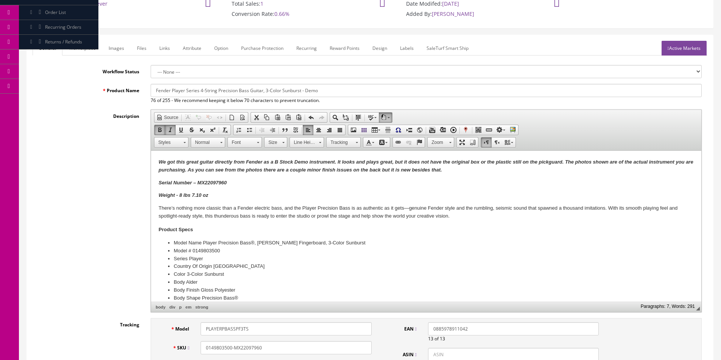
click at [267, 180] on p "Serial Number – MX22097960" at bounding box center [425, 183] width 535 height 8
drag, startPoint x: 463, startPoint y: 169, endPoint x: 195, endPoint y: 173, distance: 267.8
click at [195, 173] on p "We got this great guitar directly from Fender as a B Stock Demo instrument. It …" at bounding box center [425, 166] width 535 height 16
click at [212, 165] on p "We got this great guitar directly from Fender as a B Stock Demo instrument. It …" at bounding box center [425, 166] width 535 height 16
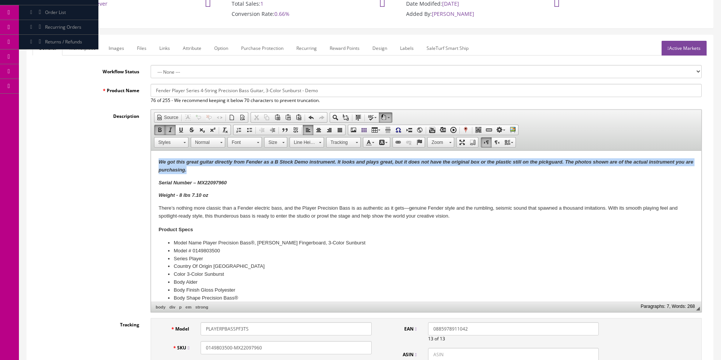
click at [212, 166] on p "We got this great guitar directly from Fender as a B Stock Demo instrument. It …" at bounding box center [425, 166] width 535 height 16
copy strong "We got this great guitar directly from Fender as a B Stock Demo instrument. It …"
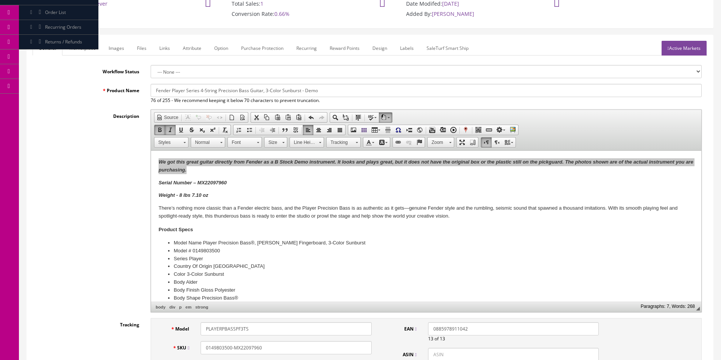
click at [88, 50] on link "Marketplace" at bounding box center [82, 48] width 39 height 15
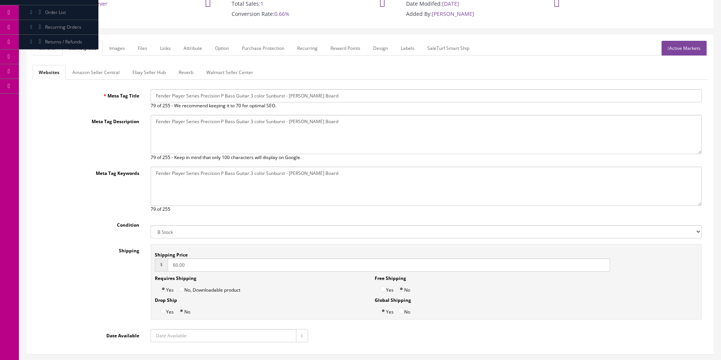
click at [180, 264] on input "60.00" at bounding box center [389, 265] width 442 height 13
type input "39.95"
click at [117, 71] on link "Amazon Seller Central" at bounding box center [95, 72] width 59 height 15
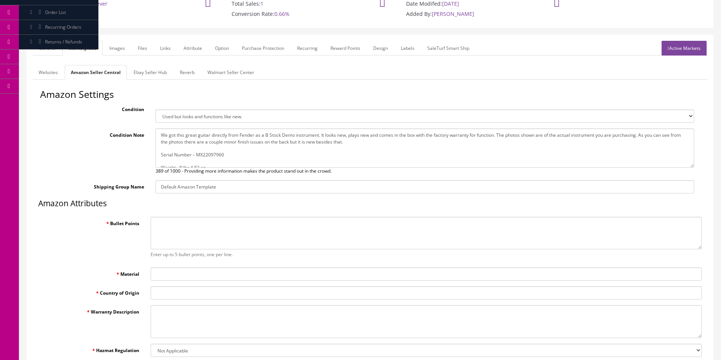
click at [204, 144] on textarea "We got this great guitar directly from Fender as a B Stock Demo instrument. It …" at bounding box center [424, 148] width 538 height 39
paste textarea "and plays great, but it does not have the original box or the plastic still on …"
click at [49, 54] on link "General" at bounding box center [47, 48] width 29 height 15
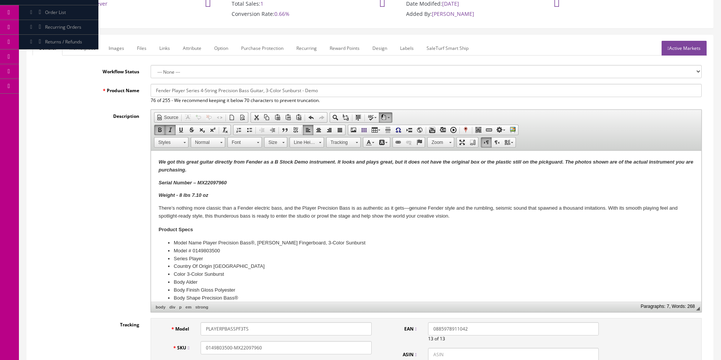
click at [211, 194] on p "Weight - 8 lbs 7.10 oz" at bounding box center [425, 196] width 535 height 8
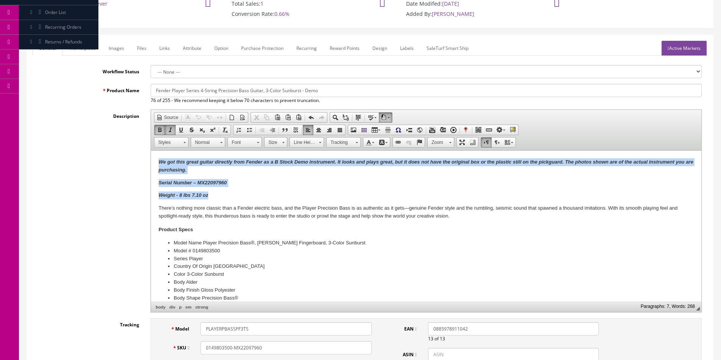
drag, startPoint x: 212, startPoint y: 198, endPoint x: 254, endPoint y: 222, distance: 48.3
click at [151, 157] on html "We got this great guitar directly from Fender as a B Stock Demo instrument. It …" at bounding box center [426, 325] width 550 height 348
copy div "We got this great guitar directly from Fender as a B Stock Demo instrument. It …"
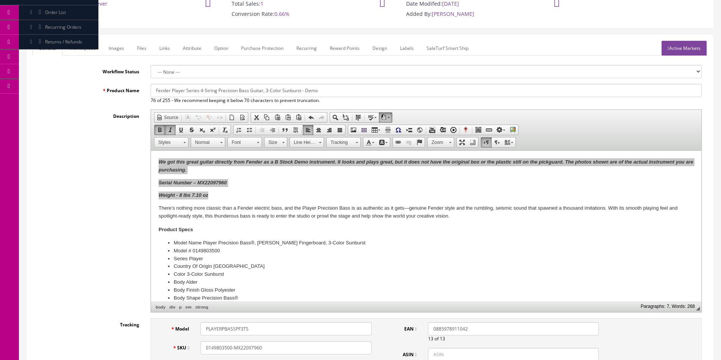
click at [84, 45] on link "Marketplace" at bounding box center [82, 48] width 39 height 15
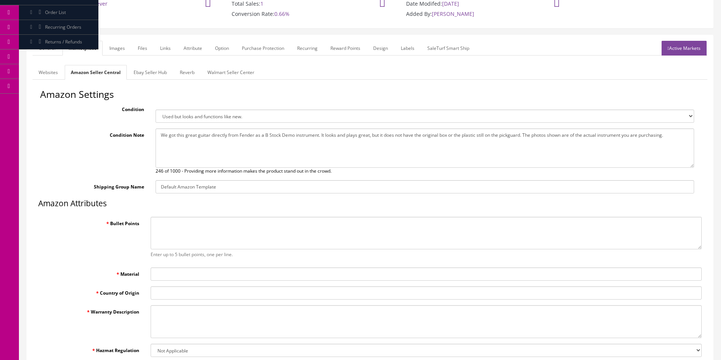
click at [239, 151] on textarea "We got this great guitar directly from Fender as a B Stock Demo instrument. It …" at bounding box center [424, 148] width 538 height 39
paste textarea "Serial Number – MX22097960 Weight - 8 lbs 7.10 oz"
type textarea "We got this great guitar directly from Fender as a B Stock Demo instrument. It …"
click at [214, 107] on div "Condition Brand new item, unused, in original packaging. New item, but packagin…" at bounding box center [369, 113] width 659 height 20
click at [213, 113] on select "Brand new item, unused, in original packaging. New item, but packaging has been…" at bounding box center [424, 116] width 538 height 13
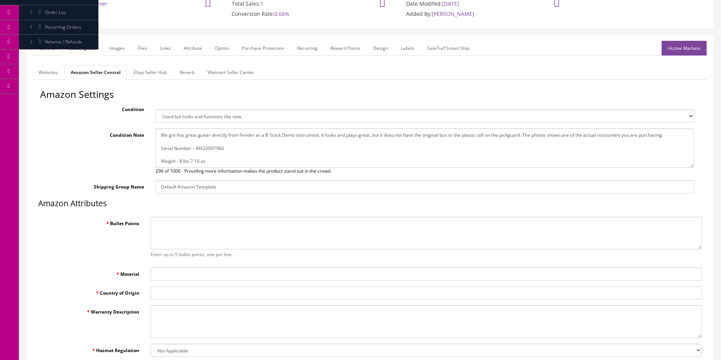
select select "used_very_good"
click at [155, 110] on select "Brand new item, unused, in original packaging. New item, but packaging has been…" at bounding box center [424, 116] width 538 height 13
click at [89, 217] on label "Bullet Points" at bounding box center [89, 222] width 112 height 10
click at [151, 217] on textarea "Bullet Points" at bounding box center [426, 233] width 551 height 33
click at [61, 53] on link "General" at bounding box center [47, 48] width 29 height 15
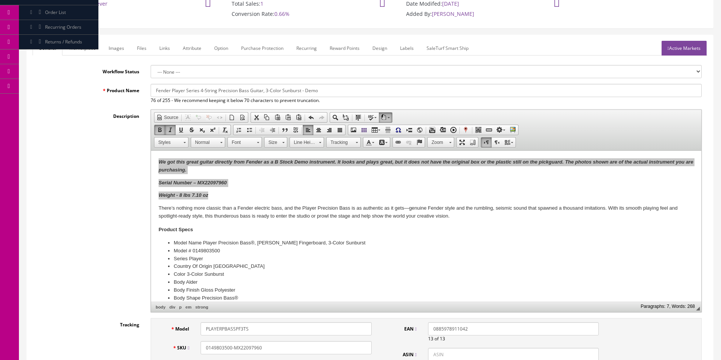
click at [59, 51] on link "General" at bounding box center [48, 48] width 30 height 15
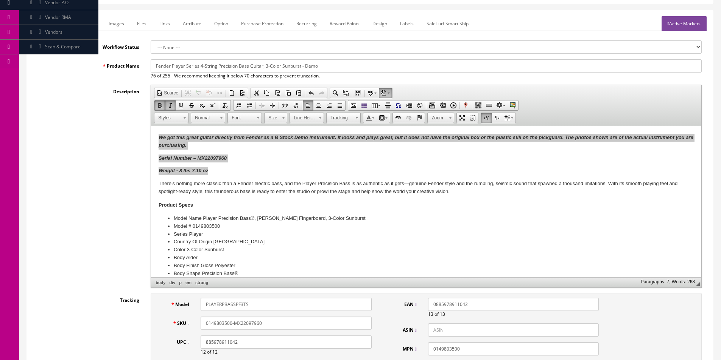
scroll to position [110, 0]
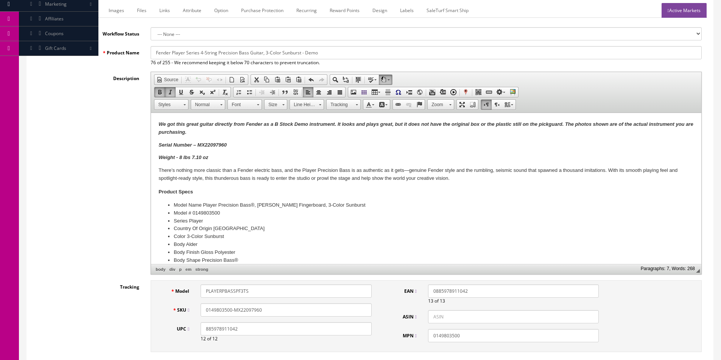
click at [199, 200] on div "Product Specs Model Name Player Precision Bass®, Pau Ferro Fingerboard, 3-Color…" at bounding box center [425, 321] width 535 height 264
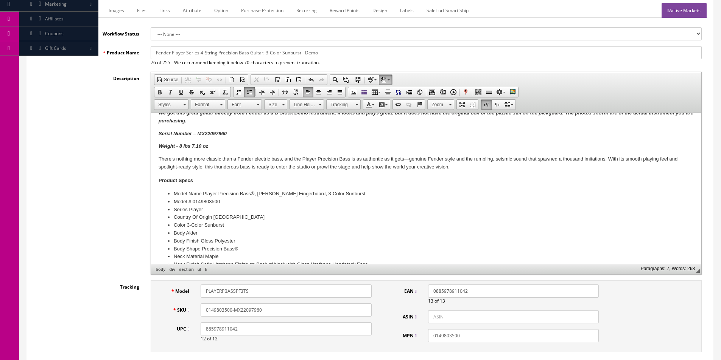
scroll to position [0, 0]
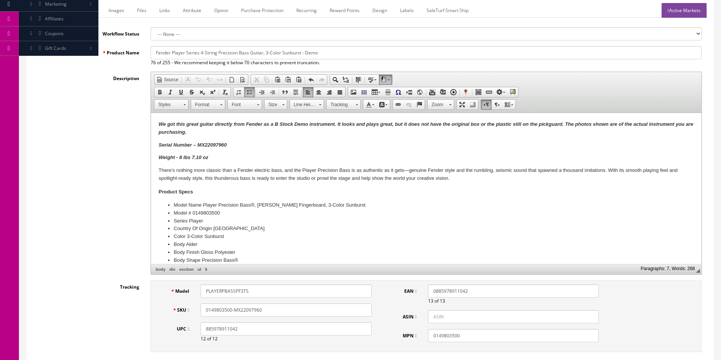
click at [222, 306] on input "0149803500-MX22097960" at bounding box center [285, 310] width 171 height 13
click at [84, 6] on link "Marketplace" at bounding box center [82, 10] width 39 height 15
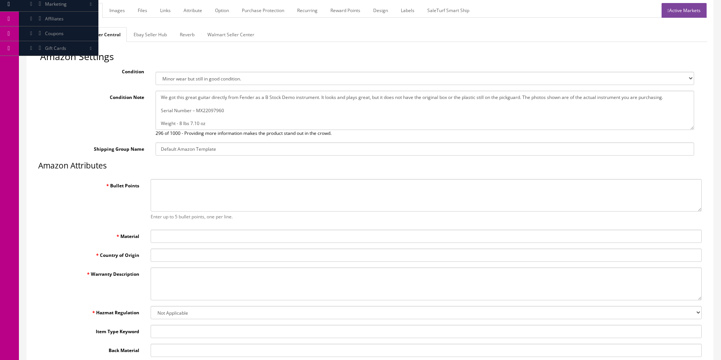
click at [169, 194] on textarea "Bullet Points" at bounding box center [426, 195] width 551 height 33
paste textarea "Alder body with gloss finish One Player Series split-coil Precision Bass® middl…"
type textarea "Alder body with gloss finish One Player Series split-coil Precision Bass® middl…"
click at [166, 239] on input "Material" at bounding box center [426, 236] width 551 height 13
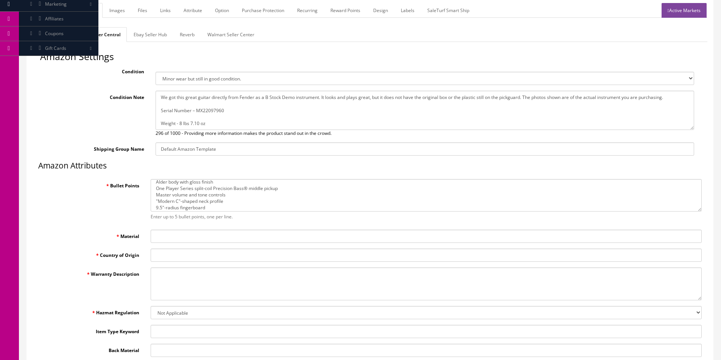
click at [174, 241] on input "Material" at bounding box center [426, 236] width 551 height 13
type input "Alder"
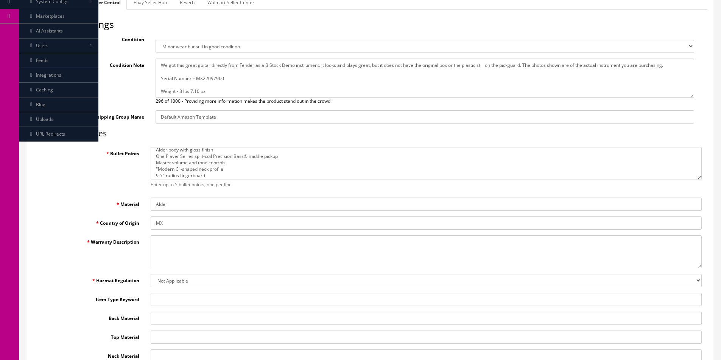
scroll to position [186, 0]
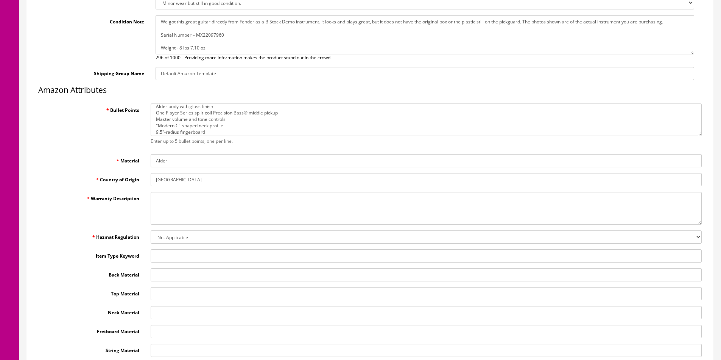
type input "[GEOGRAPHIC_DATA]"
click at [175, 200] on textarea "Warranty Description" at bounding box center [426, 208] width 551 height 33
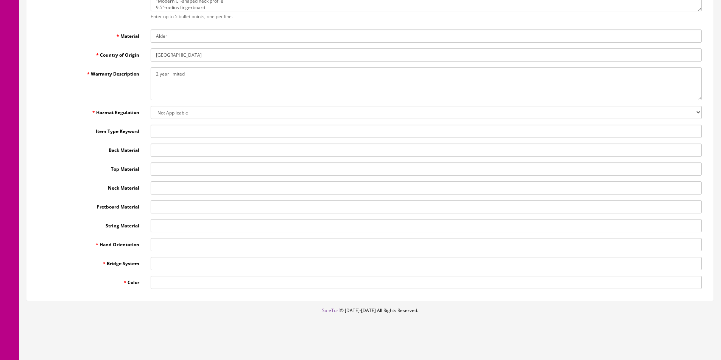
type textarea "2 year limited"
click at [163, 249] on input "Hand Orientation" at bounding box center [426, 244] width 551 height 13
type input "Right"
type input "Fixed"
type input "Sunburst"
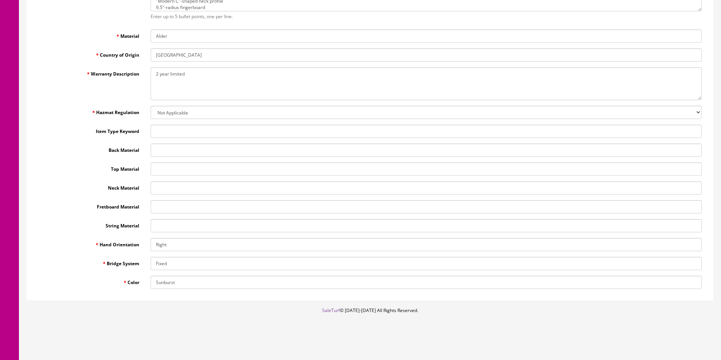
click at [175, 206] on input "Fretboard Material" at bounding box center [426, 206] width 551 height 13
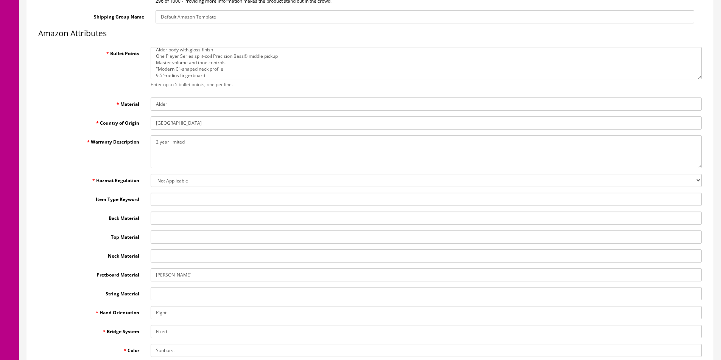
scroll to position [235, 0]
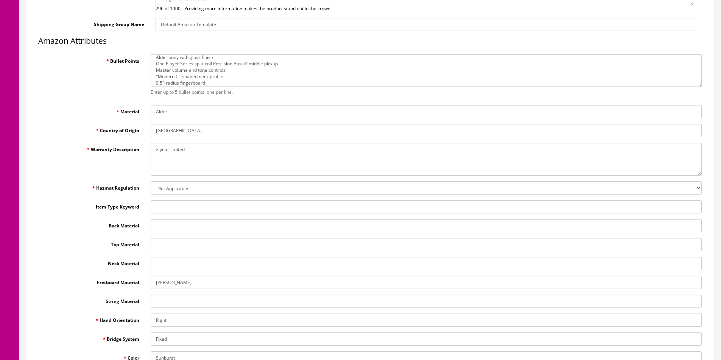
type input "[PERSON_NAME]"
click at [162, 264] on input "Neck Material" at bounding box center [426, 263] width 551 height 13
type input "Maple"
click at [176, 244] on input "Top Material" at bounding box center [426, 244] width 551 height 13
type input "Alder"
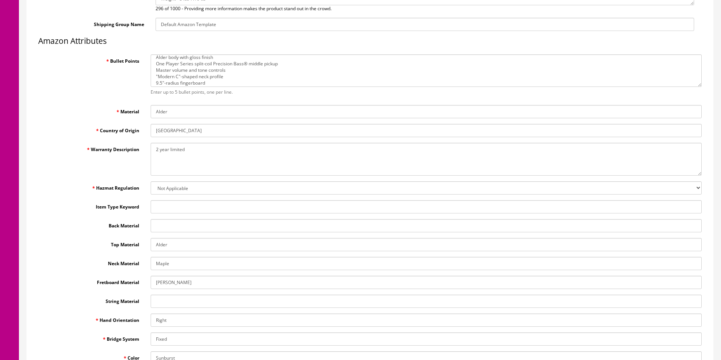
click at [179, 226] on input "Back Material" at bounding box center [426, 225] width 551 height 13
paste input "Alder"
type input "Alder"
click at [170, 303] on input "String Material" at bounding box center [426, 301] width 551 height 13
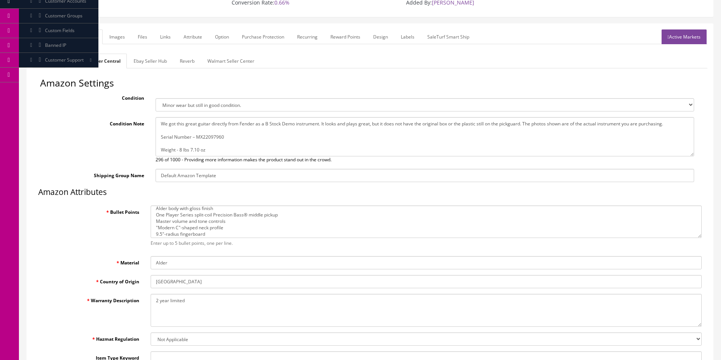
type input "Nickel Plated Steel"
click at [151, 63] on link "Ebay Seller Hub" at bounding box center [149, 61] width 45 height 15
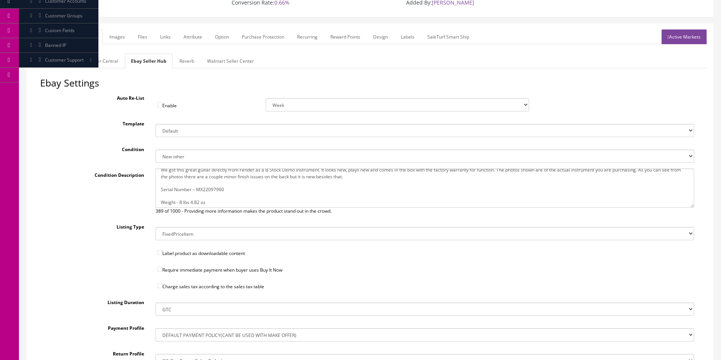
scroll to position [6, 0]
click at [45, 37] on link "General" at bounding box center [47, 37] width 29 height 15
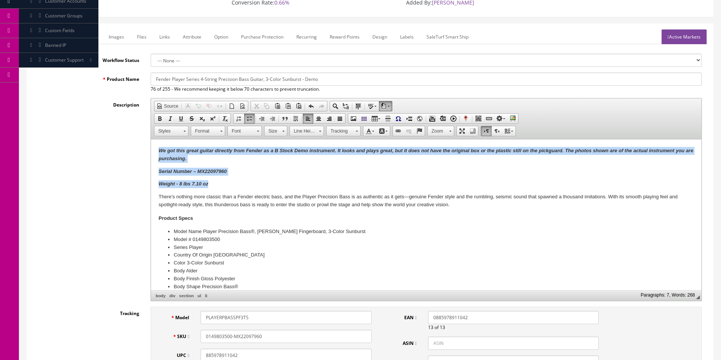
drag, startPoint x: 223, startPoint y: 185, endPoint x: 117, endPoint y: 138, distance: 115.5
click at [151, 140] on html "We got this great guitar directly from Fender as a B Stock Demo instrument. It …" at bounding box center [426, 314] width 550 height 348
copy div "We got this great guitar directly from Fender as a B Stock Demo instrument. It …"
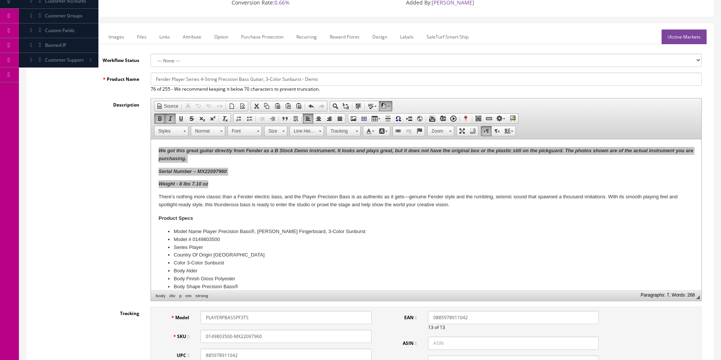
click at [89, 39] on link "Marketplace" at bounding box center [82, 37] width 39 height 15
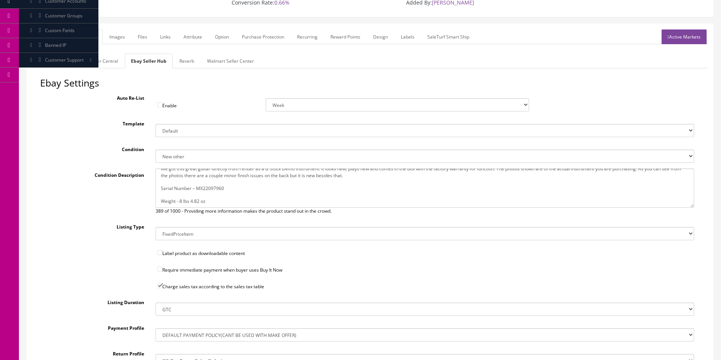
click at [253, 200] on textarea "We got this great guitar directly from Fender as a B Stock Demo instrument. It …" at bounding box center [424, 188] width 538 height 39
paste textarea "and plays great, but it does not have the original box or the plastic still on …"
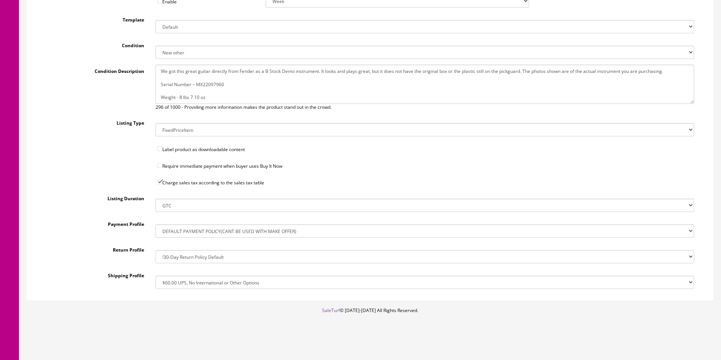
scroll to position [0, 0]
type textarea "We got this great guitar directly from Fender as a B Stock Demo instrument. It …"
click at [239, 282] on select "!$28.50 FedEx, Priority $65.00 No International !$28.50 FedEx, Priority $65.00 …" at bounding box center [424, 282] width 538 height 13
select select "207503636017"
click at [155, 276] on select "!$28.50 FedEx, Priority $65.00 No International !$28.50 FedEx, Priority $65.00 …" at bounding box center [424, 282] width 538 height 13
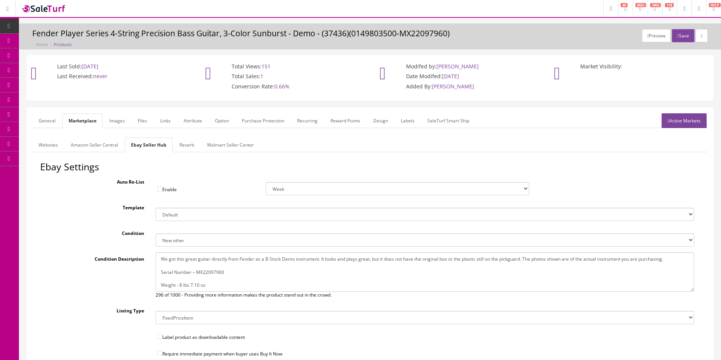
click at [188, 150] on link "Reverb" at bounding box center [186, 145] width 27 height 15
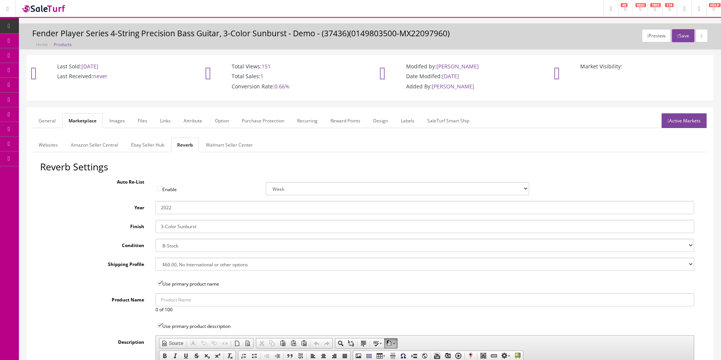
click at [180, 266] on select "--- None --- $3.49 USPS Shipping MH INSURED $20000 GUITAR MH INSURED $11000 GUI…" at bounding box center [424, 264] width 538 height 13
select select "77132"
click at [155, 258] on select "--- None --- $3.49 USPS Shipping MH INSURED $20000 GUITAR MH INSURED $11000 GUI…" at bounding box center [424, 264] width 538 height 13
click at [113, 124] on link "Images" at bounding box center [117, 120] width 28 height 15
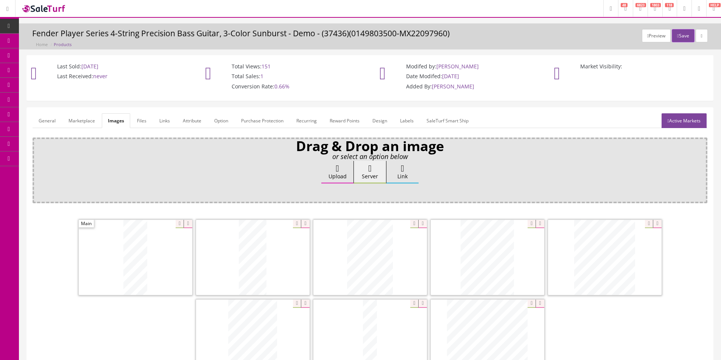
click at [196, 120] on link "Attribute" at bounding box center [192, 120] width 31 height 15
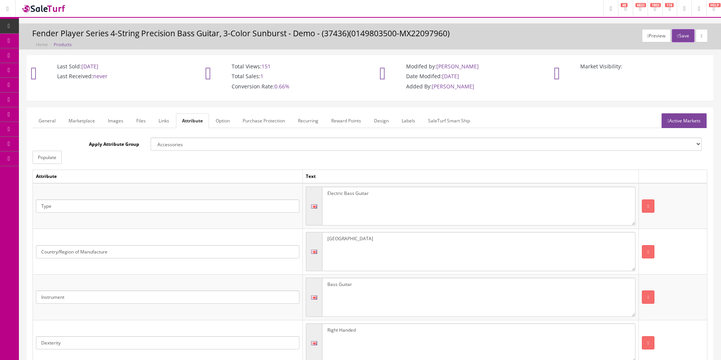
click at [668, 115] on link "Active Markets" at bounding box center [683, 120] width 45 height 15
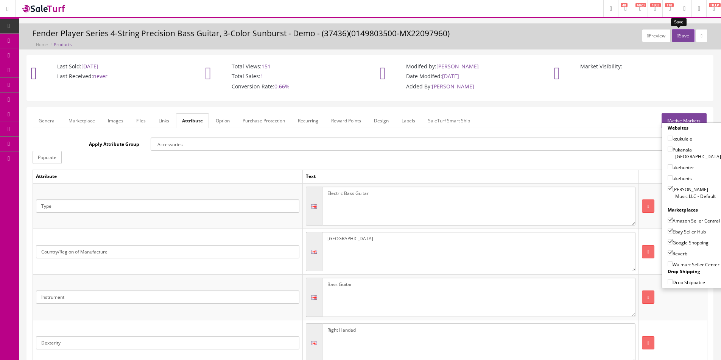
click at [677, 40] on button "Save" at bounding box center [682, 35] width 22 height 13
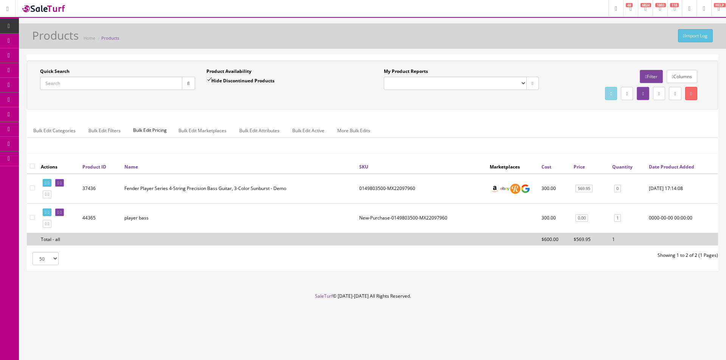
click at [377, 190] on td "0149803500-MX22097960" at bounding box center [421, 189] width 130 height 30
copy td "0149803500-MX22097960"
click at [617, 189] on link "0" at bounding box center [617, 189] width 7 height 8
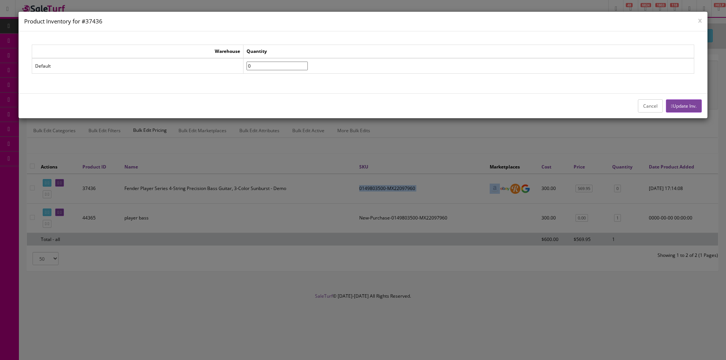
type input"] "1"
click at [308, 63] on input"] "1" at bounding box center [277, 66] width 61 height 9
click at [674, 106] on button "Update Inv." at bounding box center [684, 105] width 36 height 13
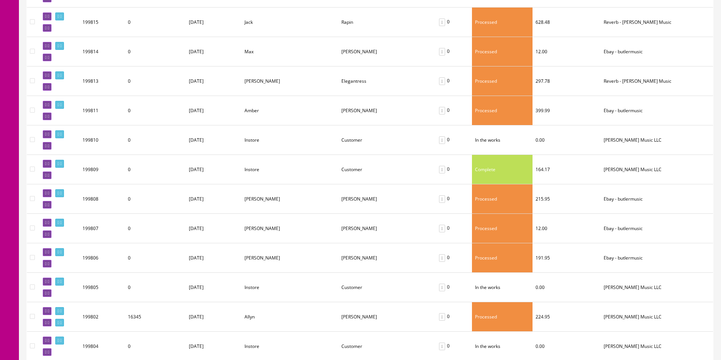
scroll to position [265, 0]
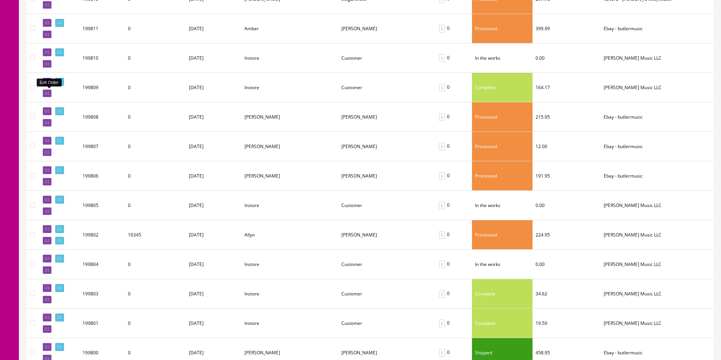
click at [49, 95] on icon at bounding box center [49, 94] width 2 height 4
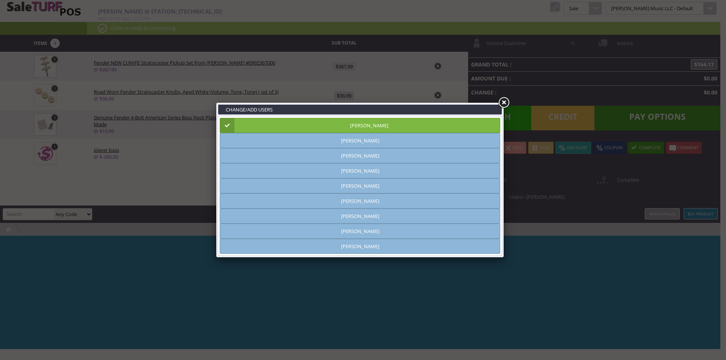
type input "[PERSON_NAME]"
click at [505, 101] on link at bounding box center [504, 103] width 14 height 14
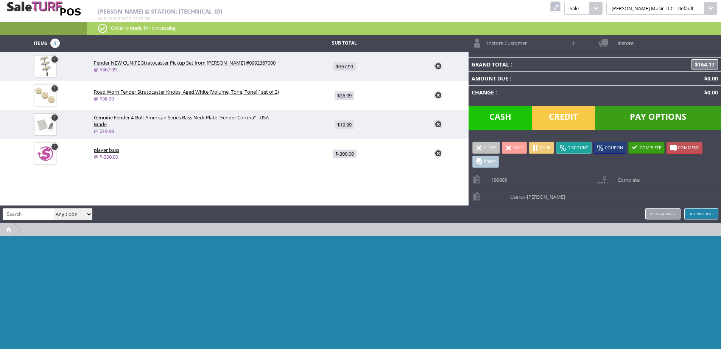
click at [45, 213] on input "search" at bounding box center [28, 214] width 51 height 11
paste input "0149803500-MX22097960"
drag, startPoint x: 50, startPoint y: 214, endPoint x: 0, endPoint y: 210, distance: 50.1
click at [0, 210] on div "[PERSON_NAME] 0149803500-MX22097960 Any Code SKU UPC EAN Name Model Buy Product…" at bounding box center [360, 214] width 721 height 17
click at [19, 211] on input "0149803500-MX22097960" at bounding box center [28, 214] width 51 height 11
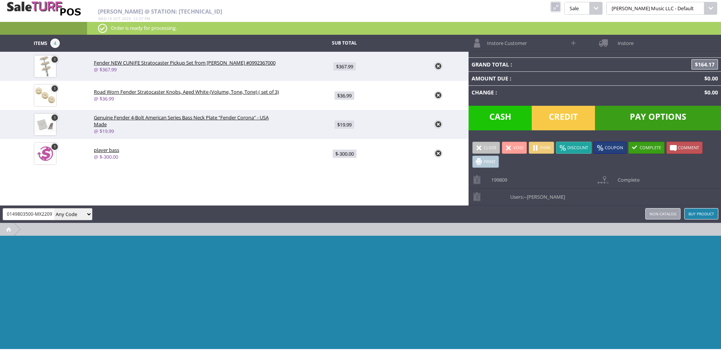
click at [8, 214] on input "0149803500-MX22097960" at bounding box center [28, 214] width 51 height 11
type input "0149803500-MX22097960"
paste input "search"
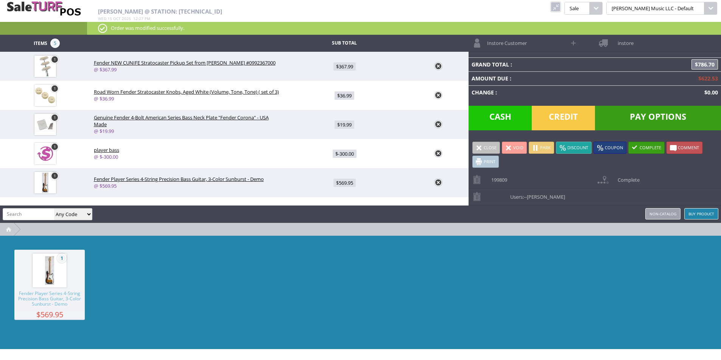
click at [54, 177] on link "1" at bounding box center [55, 176] width 8 height 8
type input "1"
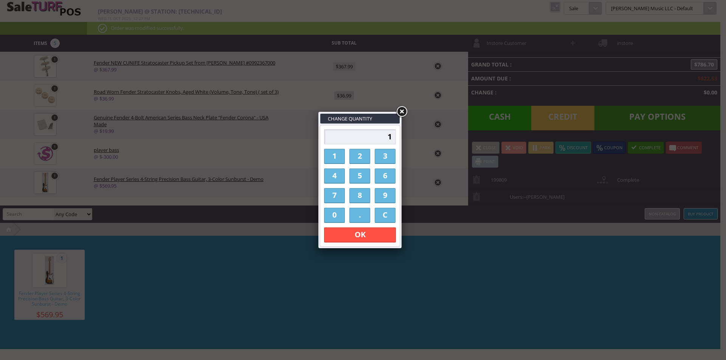
click at [353, 137] on input "1" at bounding box center [360, 136] width 72 height 15
type input "-1"
click at [387, 230] on link "OK" at bounding box center [360, 235] width 72 height 15
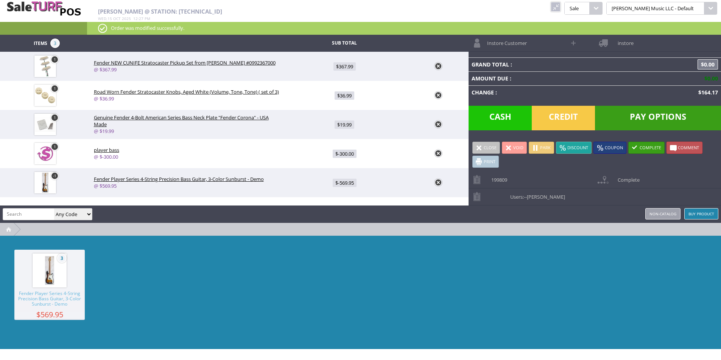
click at [349, 182] on span "$-569.95" at bounding box center [344, 183] width 24 height 8
type input "569.95"
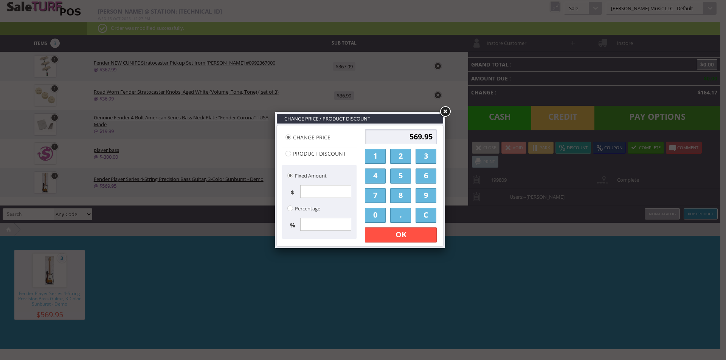
click at [404, 137] on input "569.95" at bounding box center [401, 136] width 72 height 15
click at [405, 136] on input "569.95" at bounding box center [401, 136] width 72 height 15
type input "300"
click at [404, 232] on link "OK" at bounding box center [401, 235] width 72 height 15
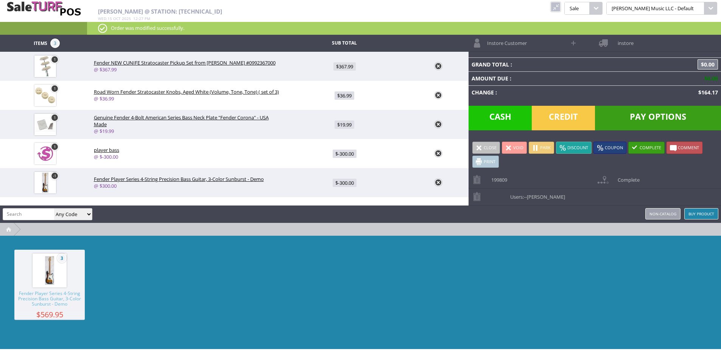
click at [440, 150] on td at bounding box center [437, 153] width 61 height 29
click at [440, 152] on link at bounding box center [438, 154] width 8 height 8
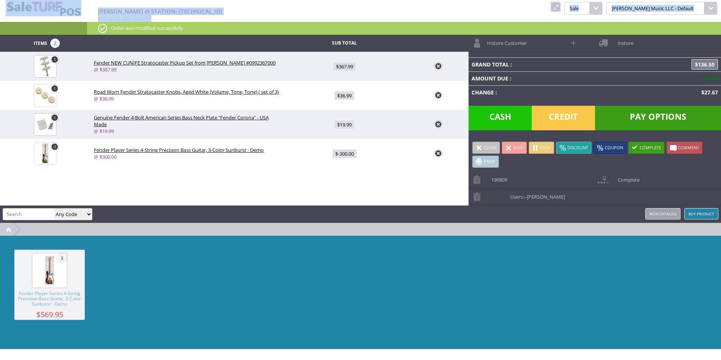
click at [573, 5] on div "[PERSON_NAME] @ Station: [TECHNICAL_ID] [DATE] 12 : 28 pm kcukulele Pukanala [G…" at bounding box center [360, 17] width 721 height 35
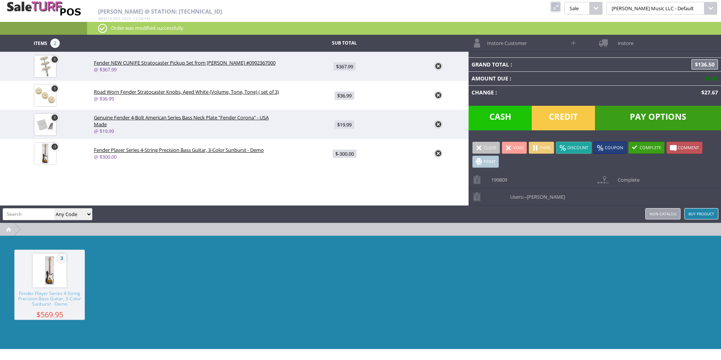
click at [560, 5] on link at bounding box center [555, 7] width 10 height 10
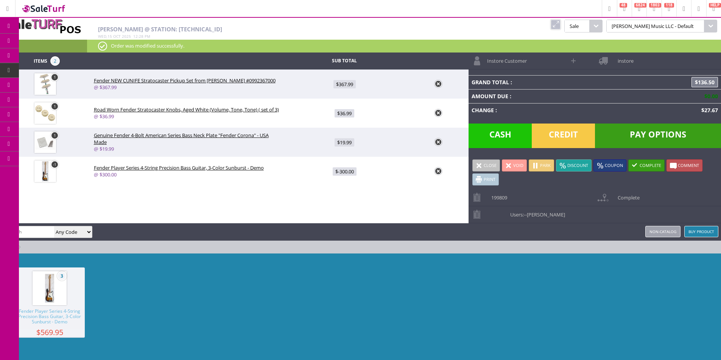
click at [45, 85] on icon at bounding box center [44, 85] width 8 height 6
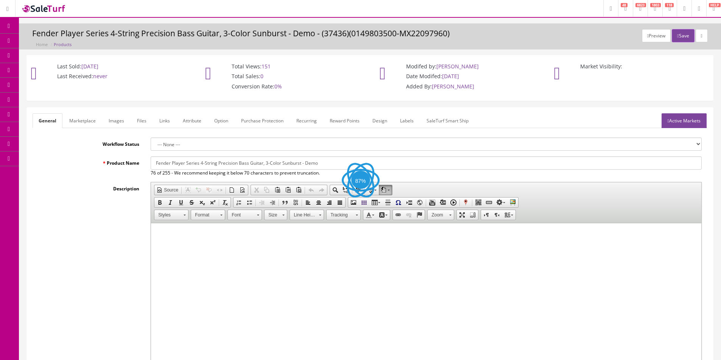
click at [419, 120] on link "Labels" at bounding box center [407, 120] width 26 height 15
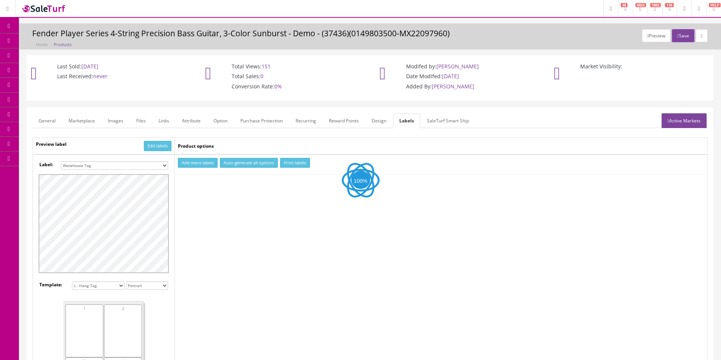
click at [108, 169] on select "Small Label 2 x 1 Label Shoe label 100 barcodes Dymo Label 2 X 1 Sticker Labels…" at bounding box center [114, 166] width 107 height 8
select select "16"
click at [61, 162] on select "Small Label 2 x 1 Label Shoe label 100 barcodes Dymo Label 2 X 1 Sticker Labels…" at bounding box center [114, 166] width 107 height 8
click at [191, 166] on button "Add more labels" at bounding box center [198, 163] width 40 height 10
click at [190, 181] on div at bounding box center [198, 186] width 40 height 10
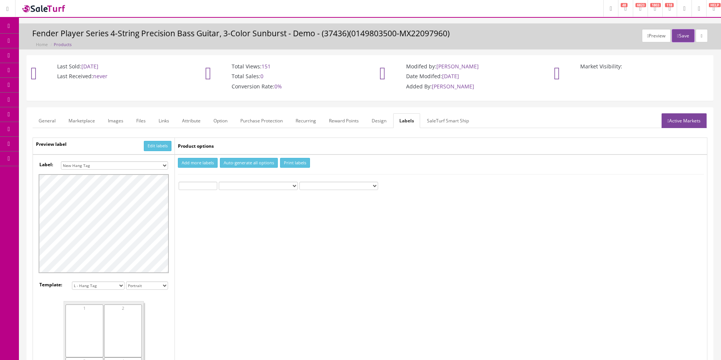
click at [188, 185] on input "number" at bounding box center [198, 186] width 39 height 8
type input "1"
click at [304, 164] on button "Print labels" at bounding box center [295, 163] width 30 height 10
click at [440, 155] on td "Add more labels Auto-generate all options Print labels 1 Custom Text" at bounding box center [441, 288] width 532 height 266
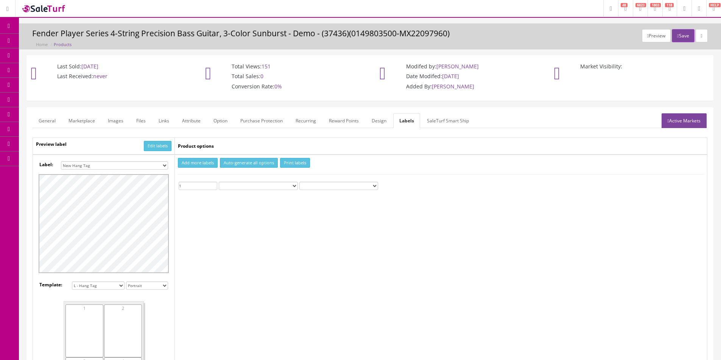
click at [440, 155] on td "Add more labels Auto-generate all options Print labels 1 Custom Text" at bounding box center [441, 288] width 532 height 266
